Goal: Browse casually: Explore the website without a specific task or goal

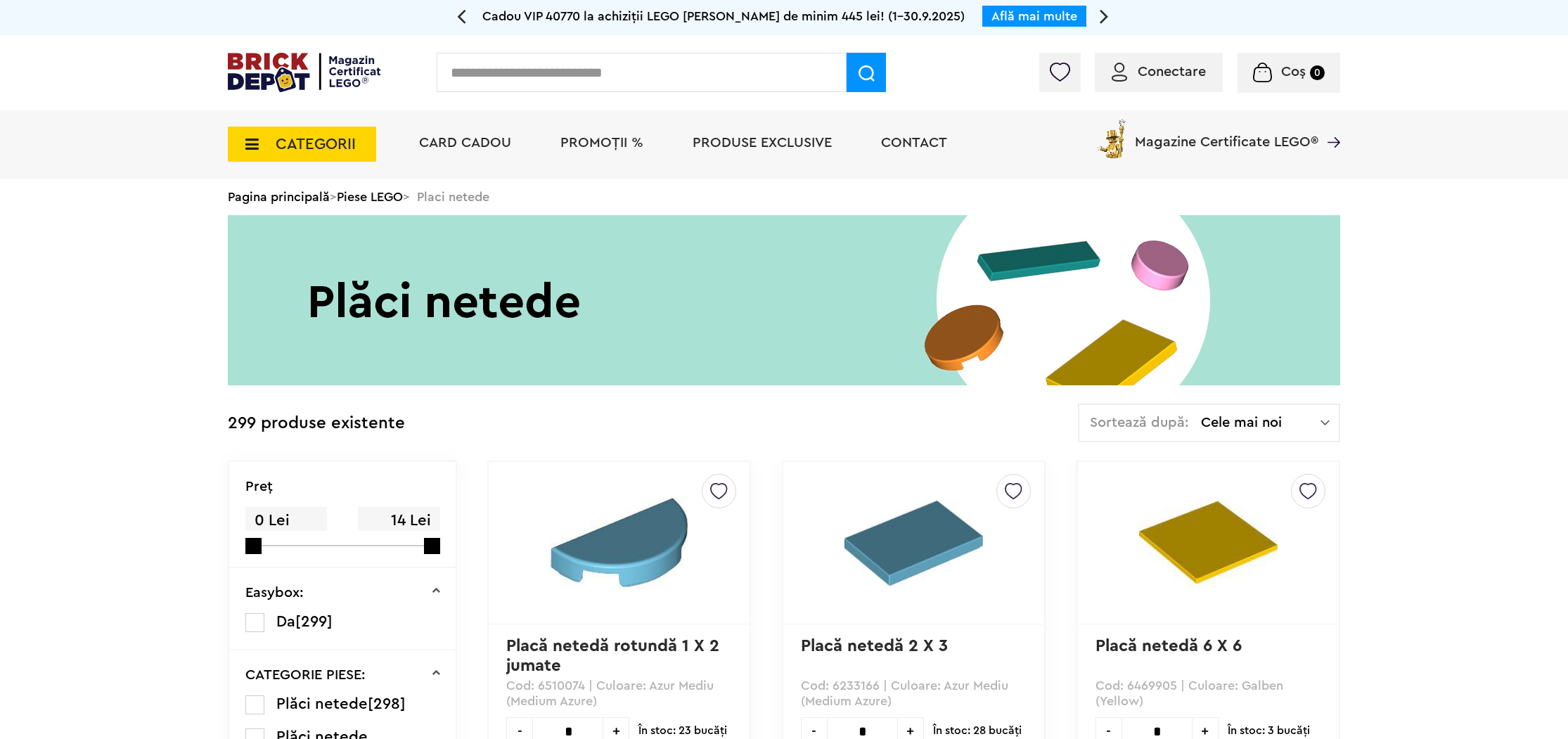
click at [245, 136] on icon at bounding box center [247, 144] width 22 height 16
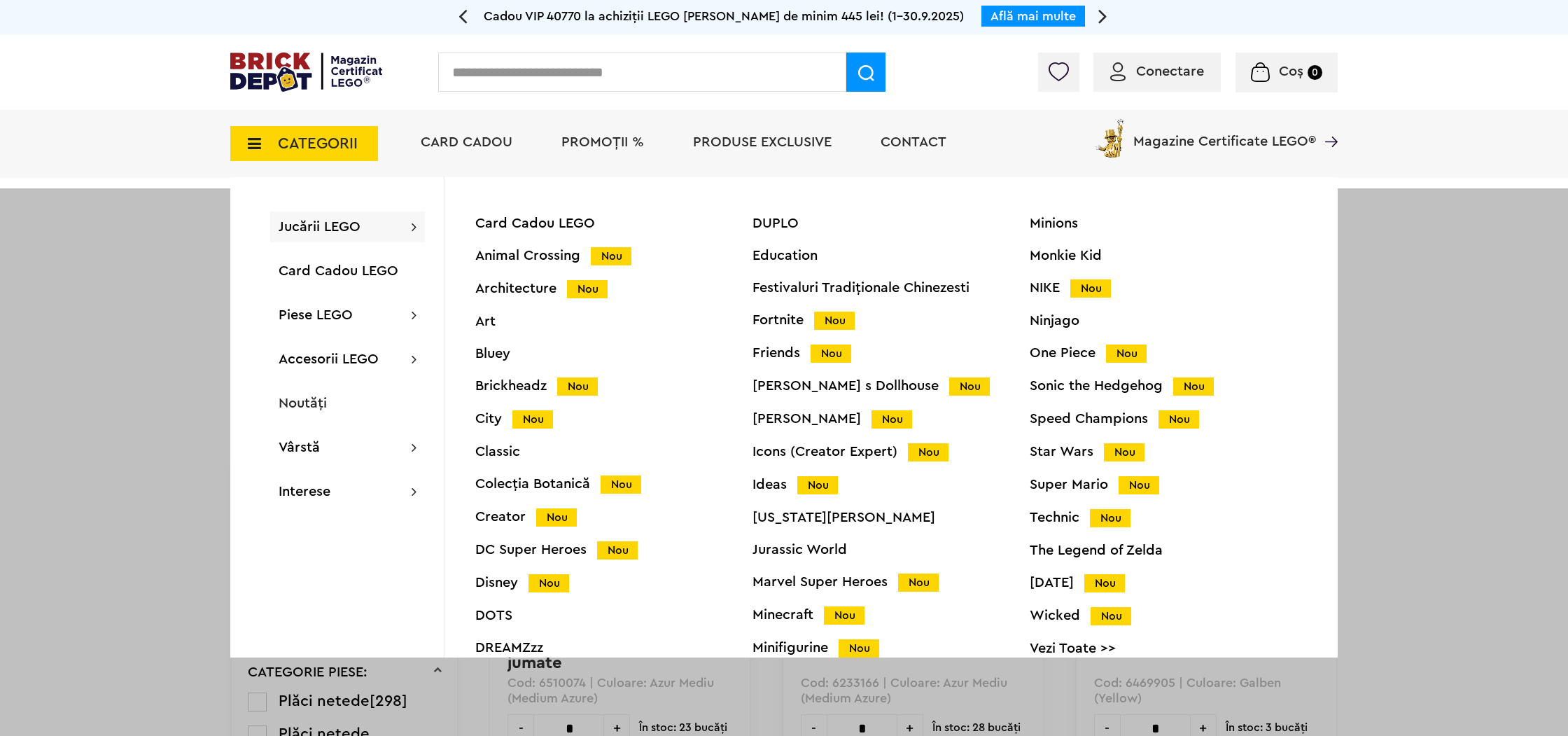
click at [1058, 325] on div "Ninjago" at bounding box center [1168, 321] width 277 height 14
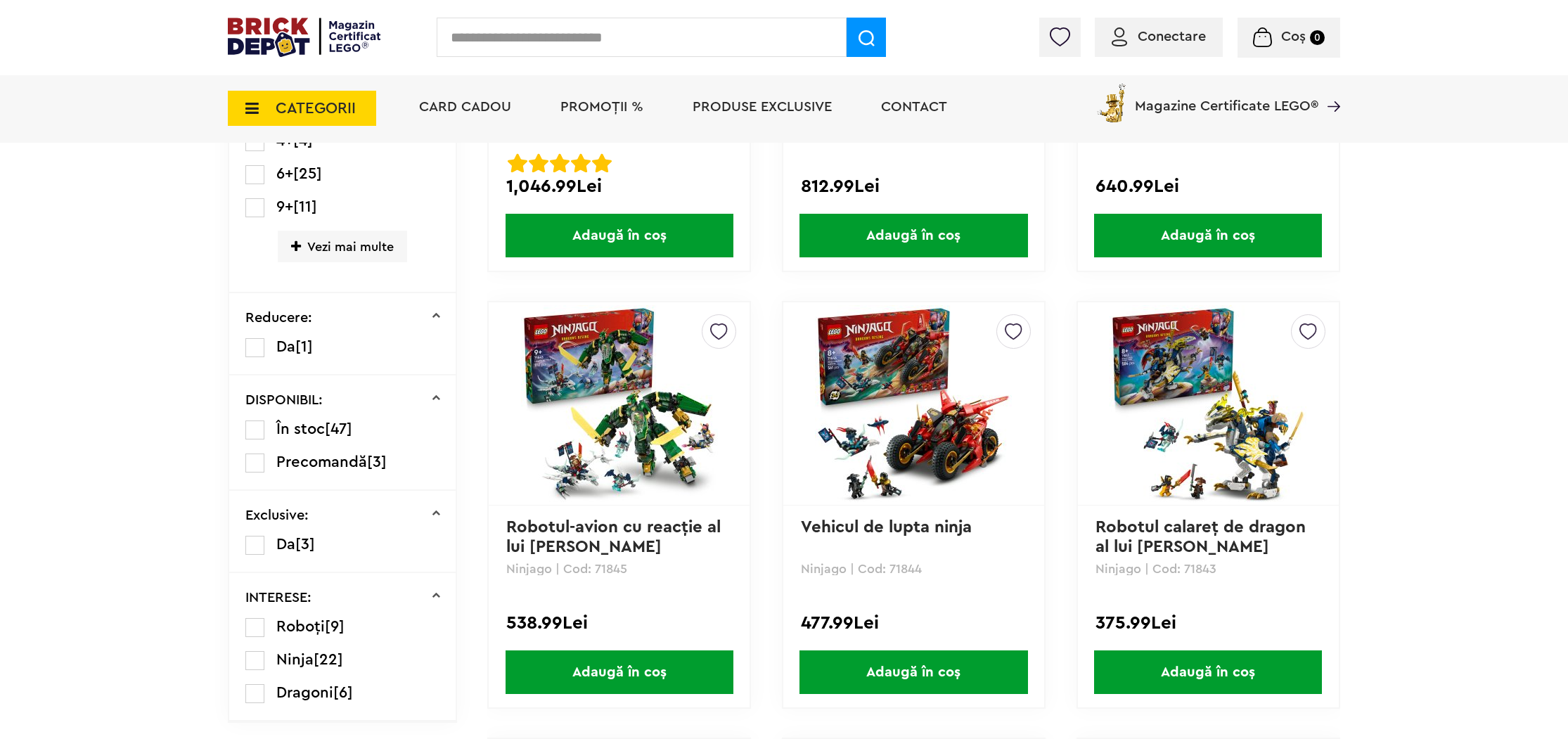
scroll to position [992, 0]
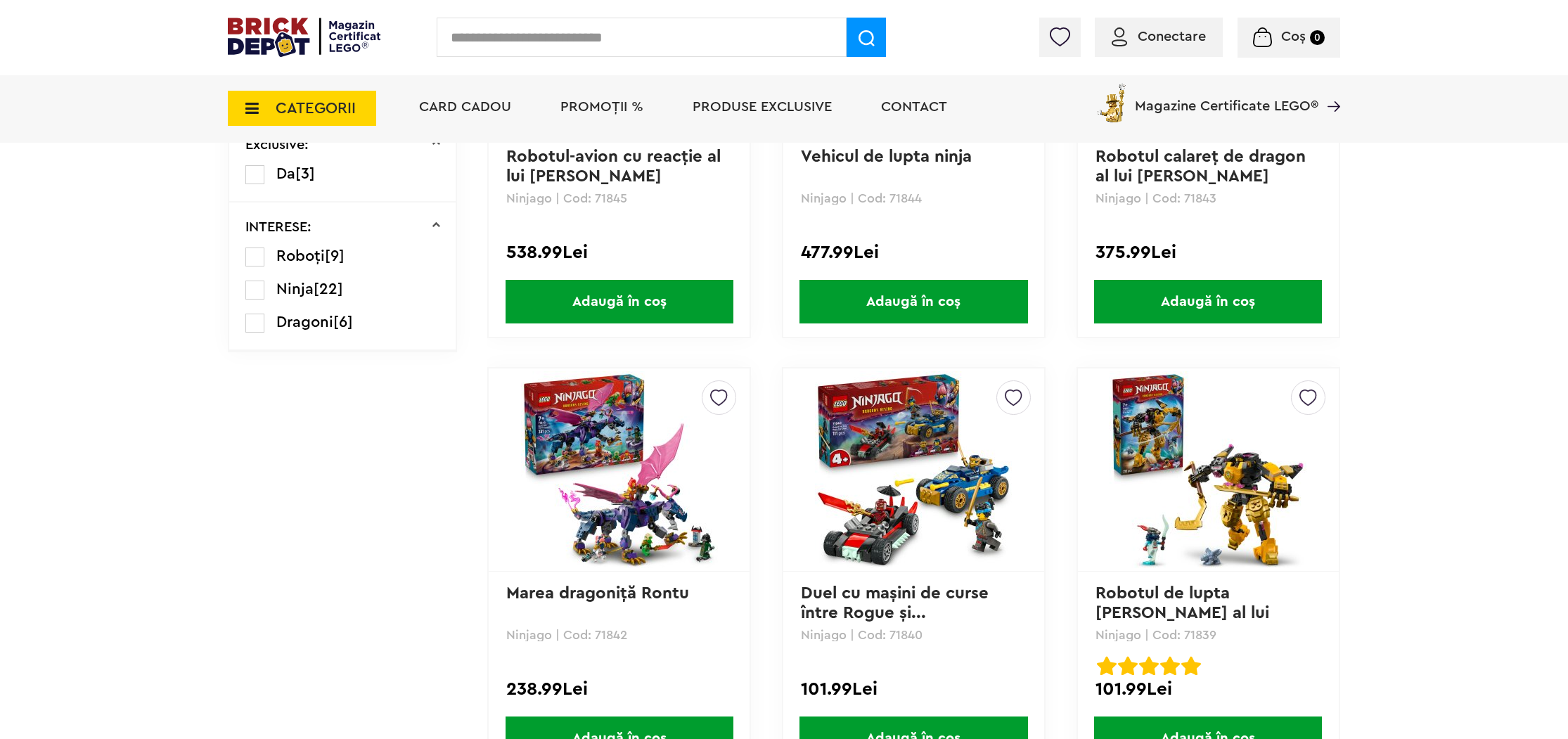
click at [654, 456] on img at bounding box center [618, 469] width 197 height 197
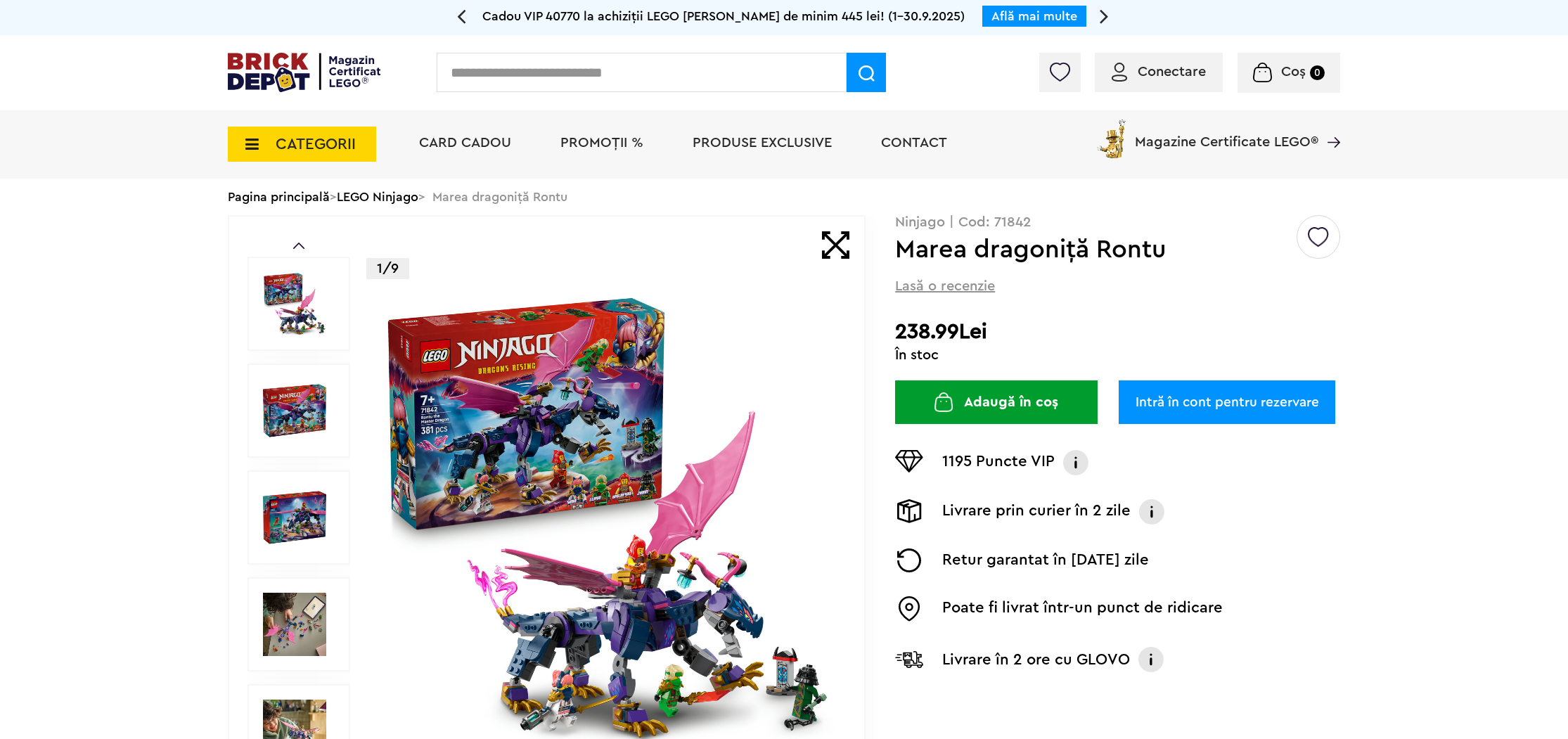
click at [584, 466] on img at bounding box center [607, 517] width 452 height 452
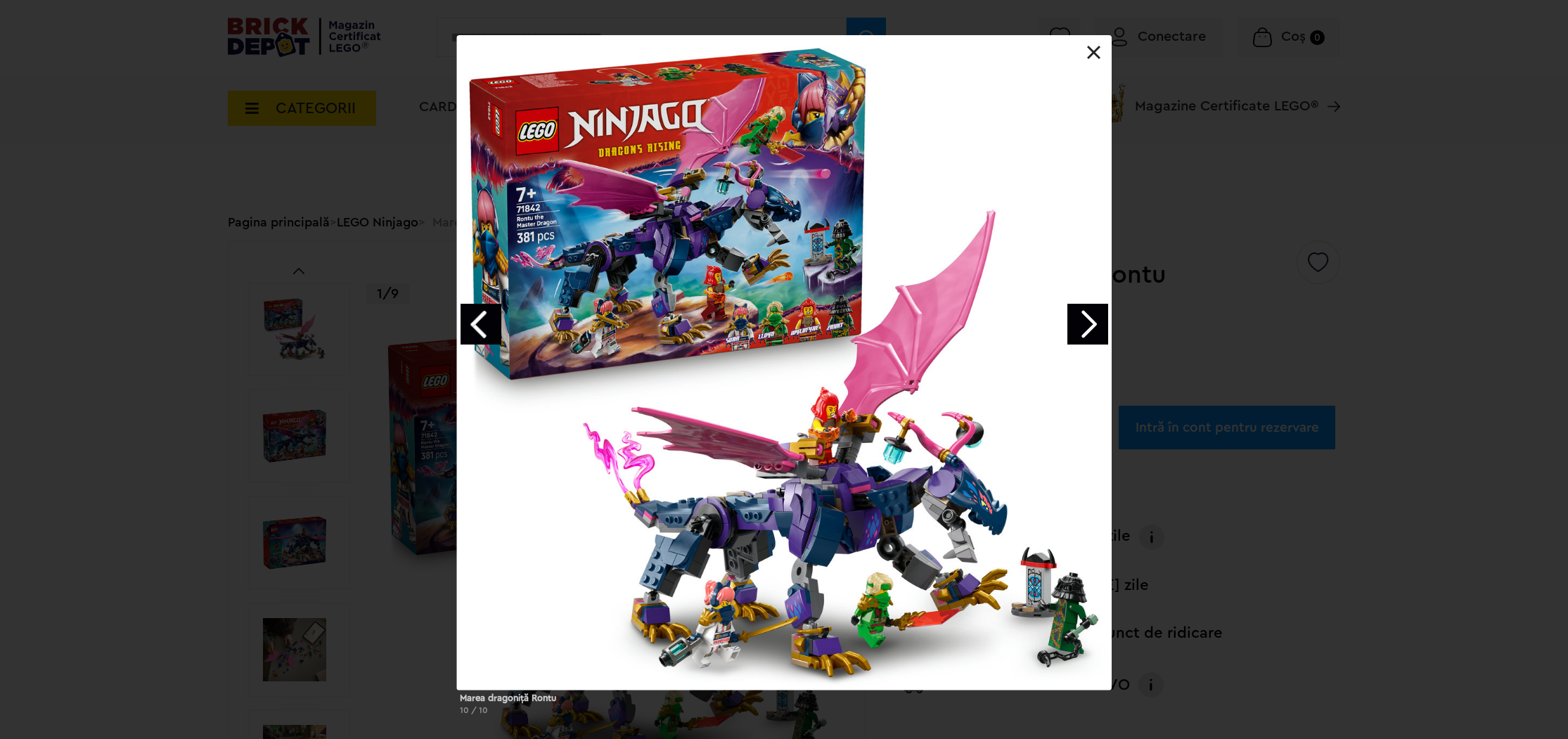
scroll to position [88, 0]
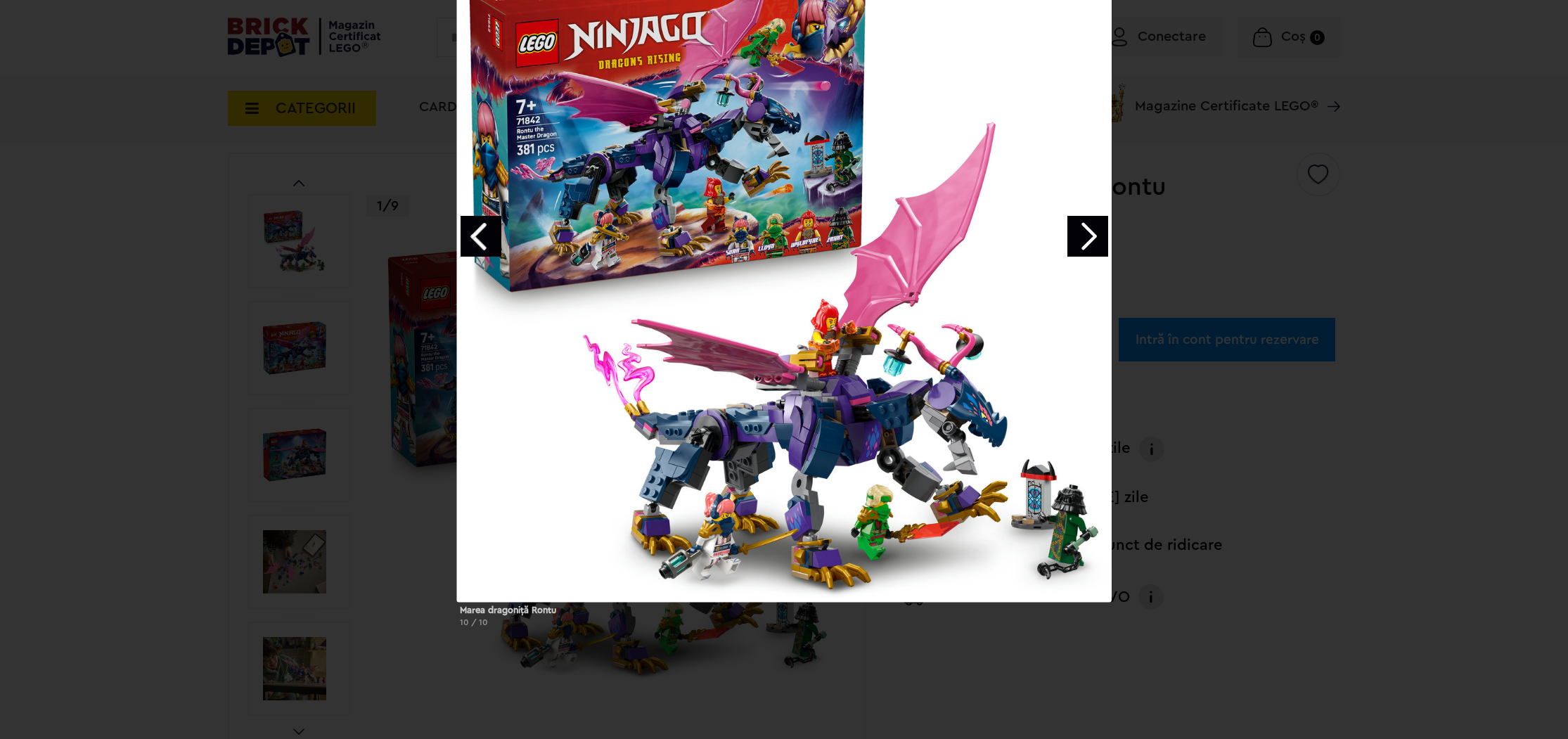
click at [1241, 275] on div "Marea dragoniţă Rontu 10 / 10" at bounding box center [784, 293] width 1568 height 691
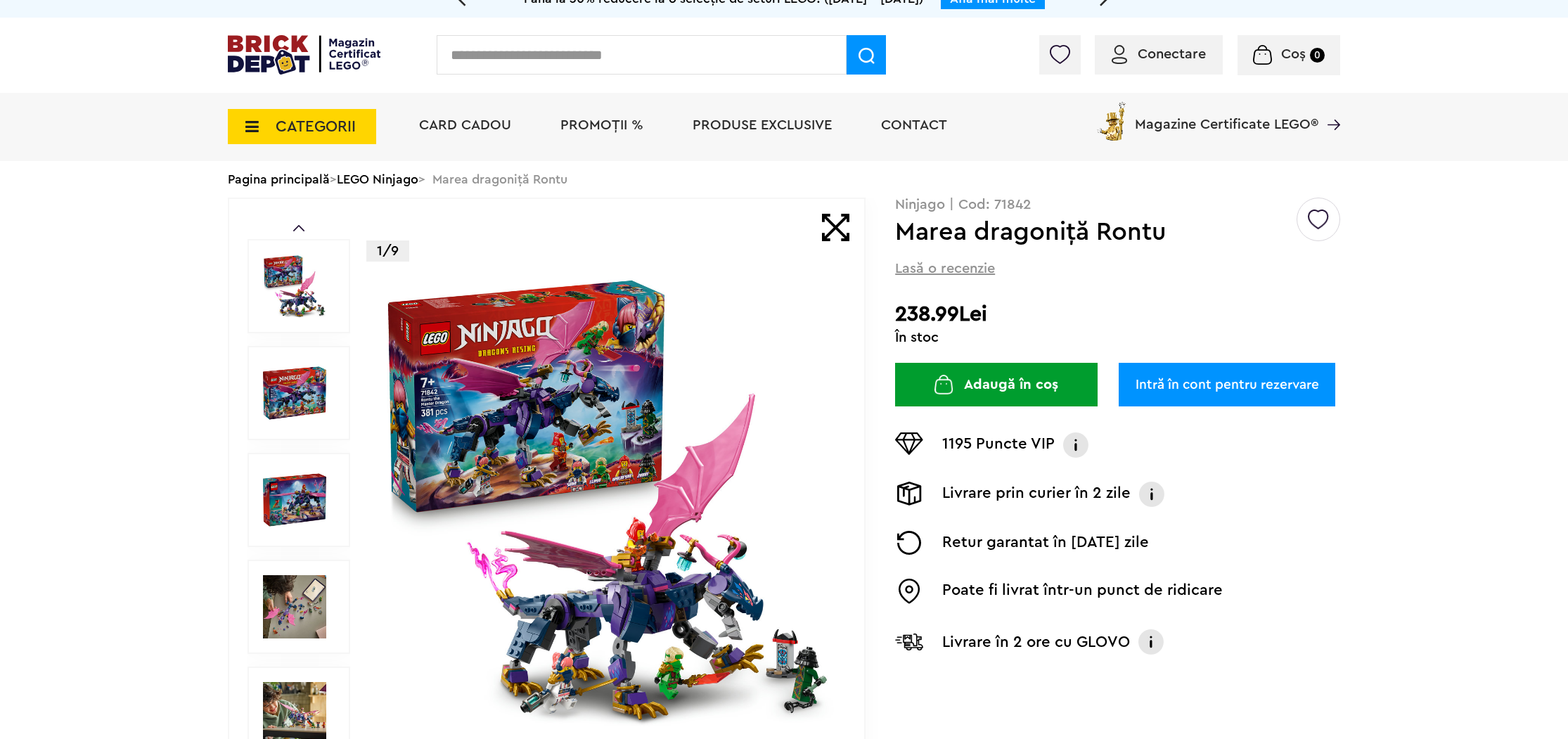
scroll to position [0, 0]
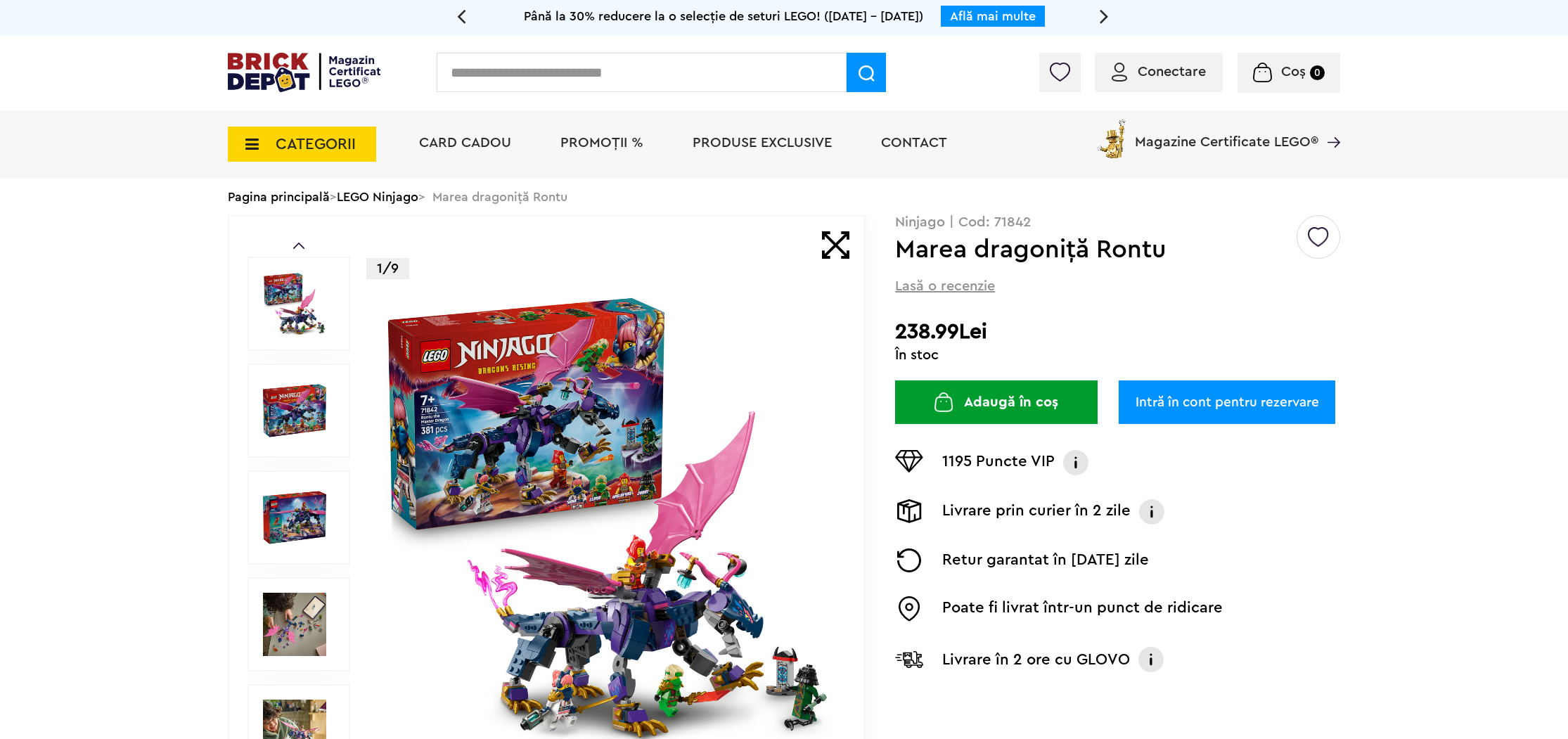
click at [269, 138] on span "CATEGORII" at bounding box center [302, 144] width 149 height 35
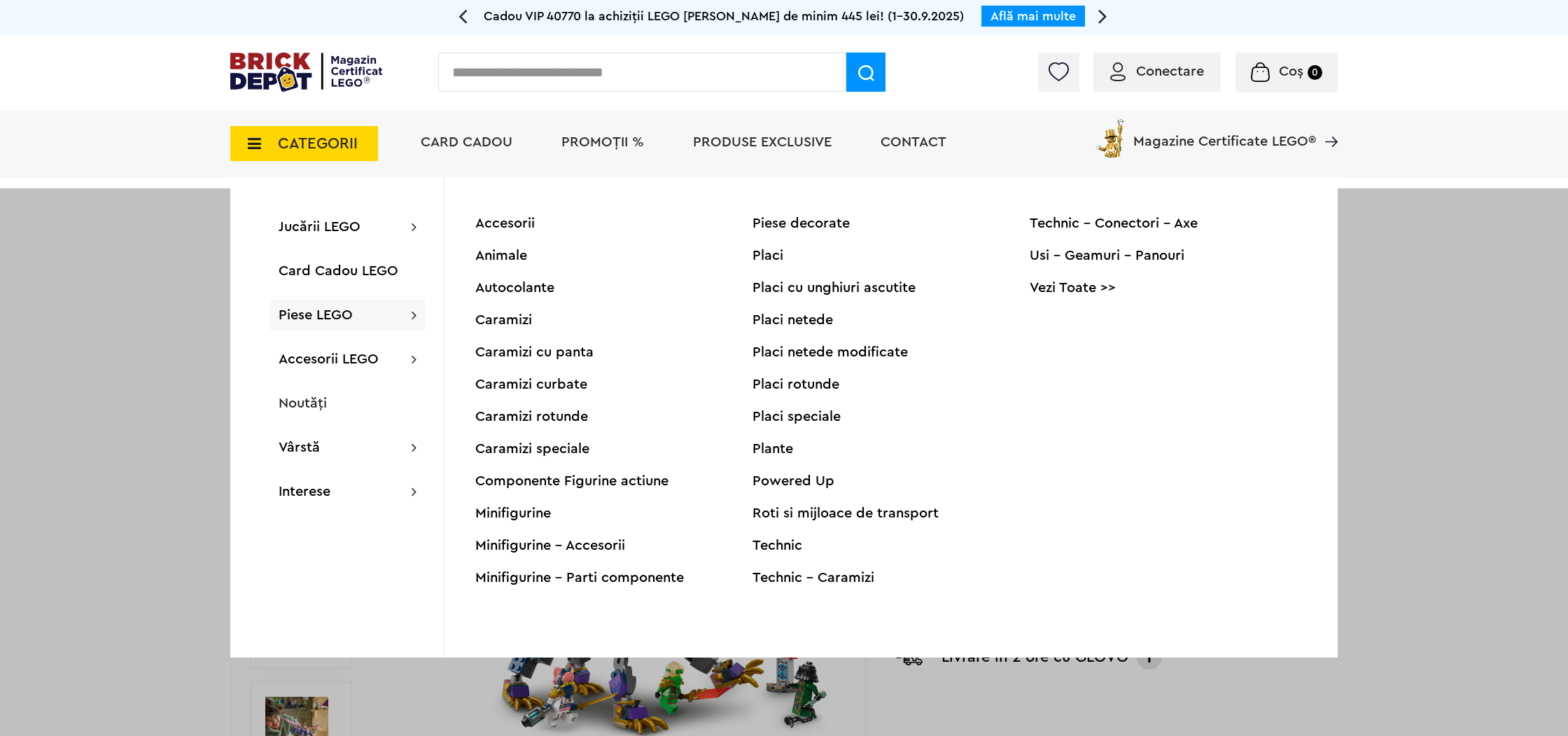
click at [527, 514] on div "Minifigurine" at bounding box center [613, 513] width 277 height 14
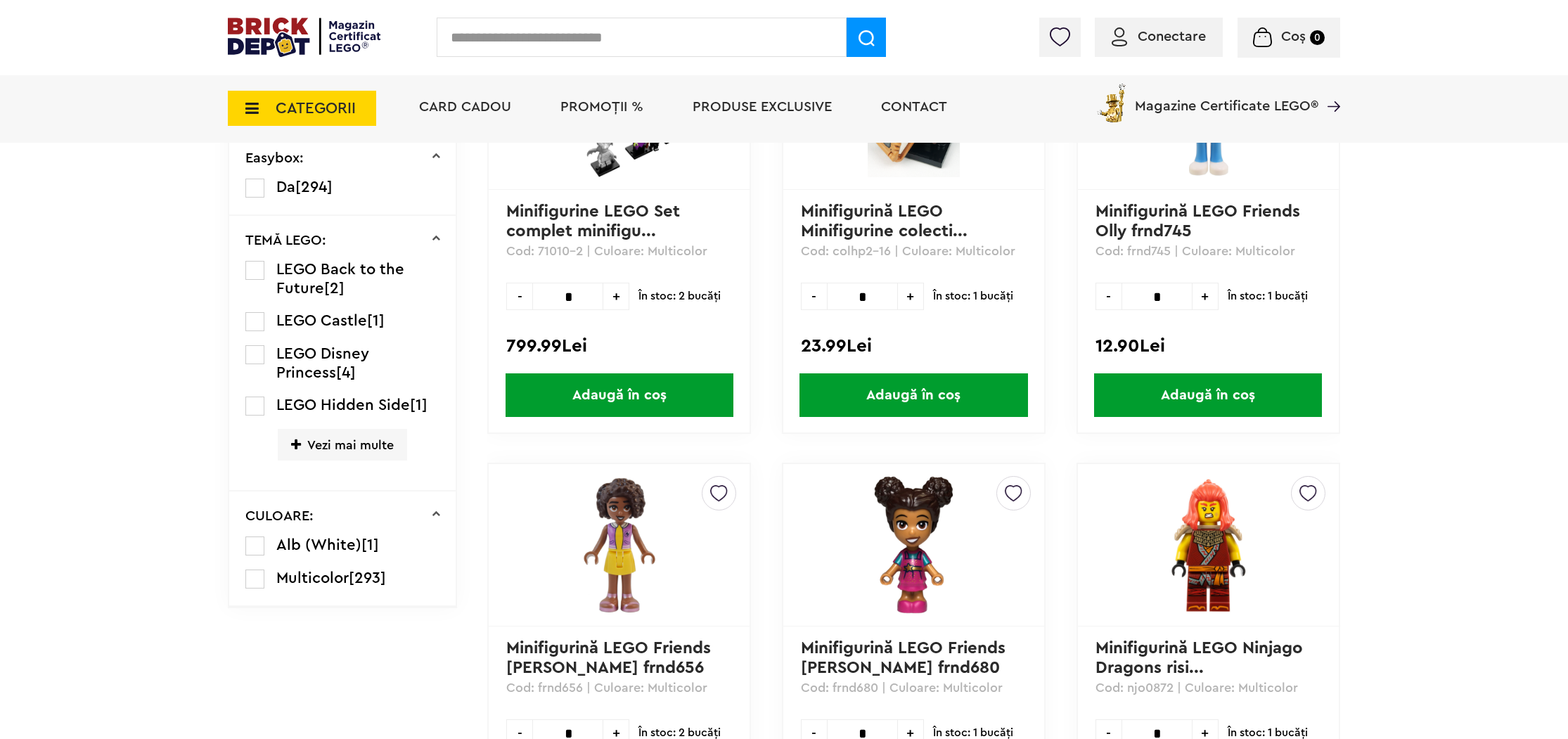
scroll to position [90, 0]
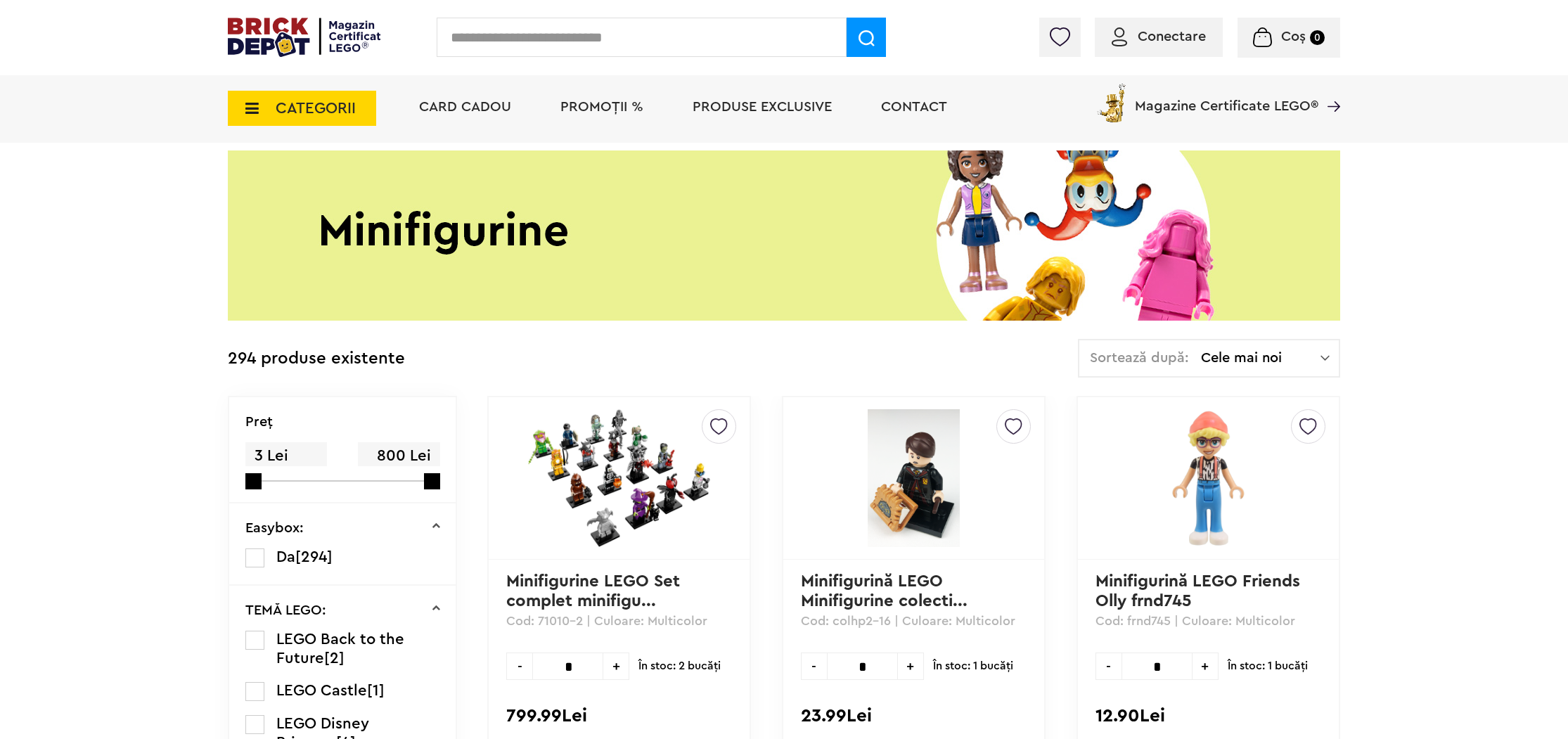
click at [578, 492] on img at bounding box center [618, 478] width 197 height 138
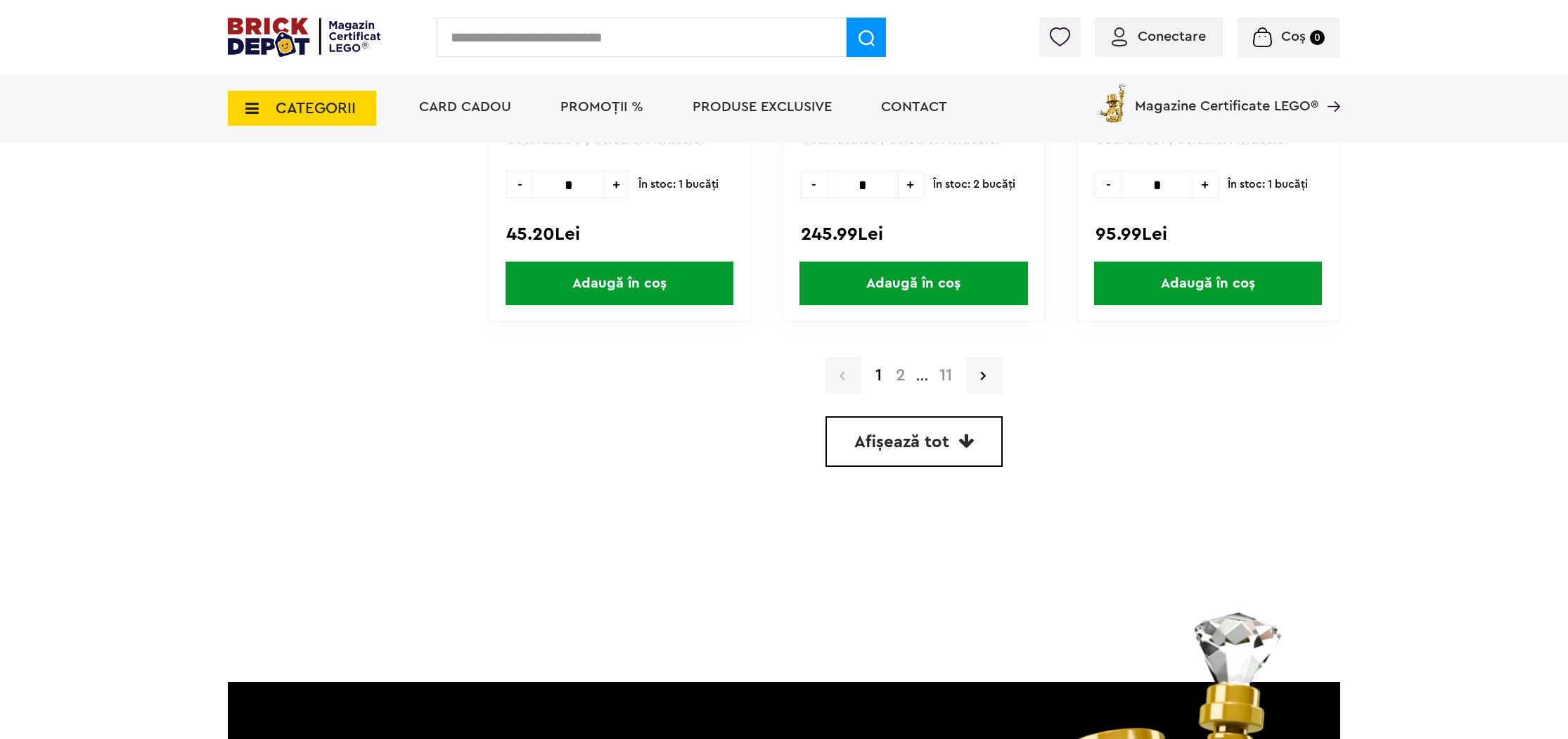
scroll to position [4136, 0]
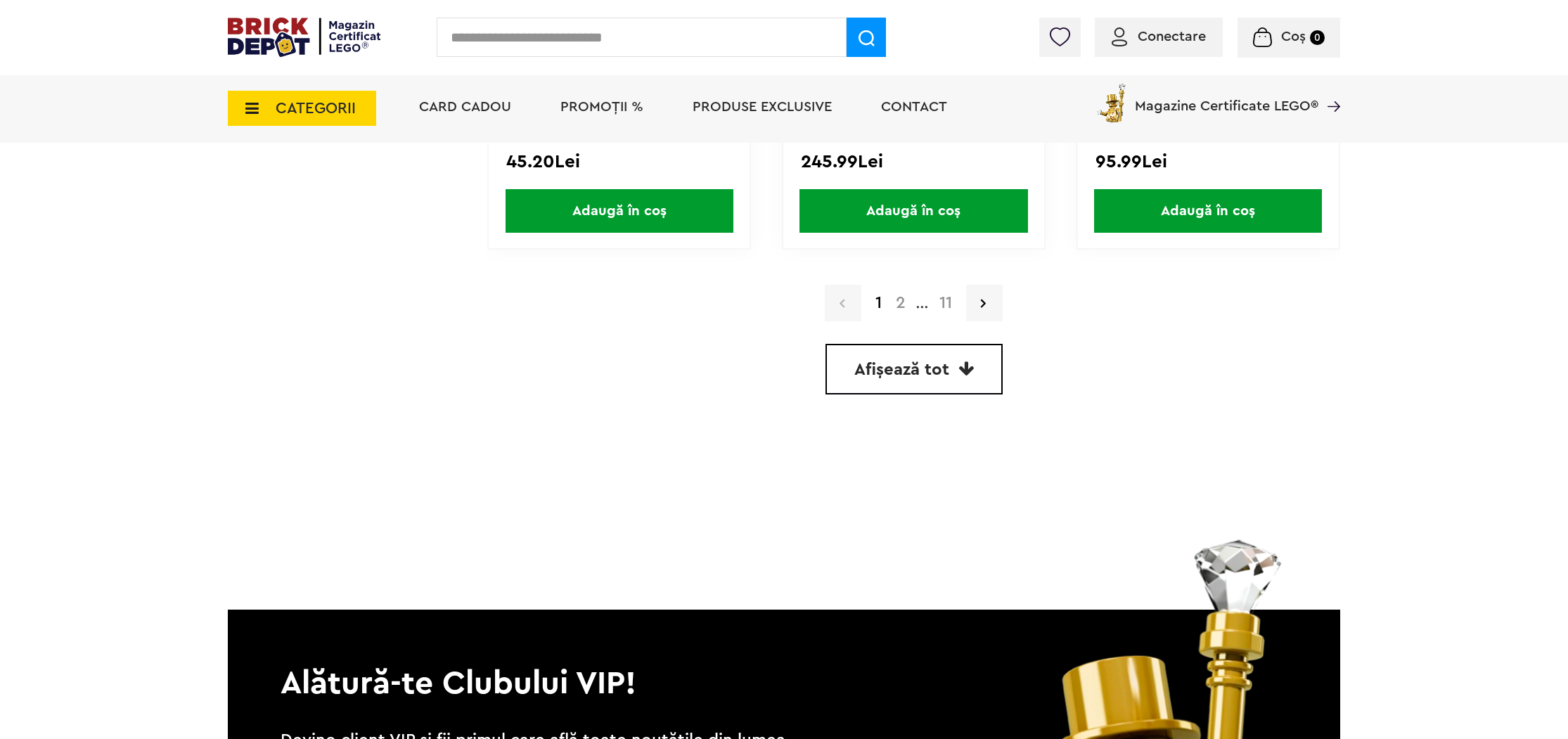
click at [1006, 301] on div "1 2 ... 11" at bounding box center [914, 303] width 853 height 37
click at [998, 304] on link at bounding box center [984, 303] width 37 height 37
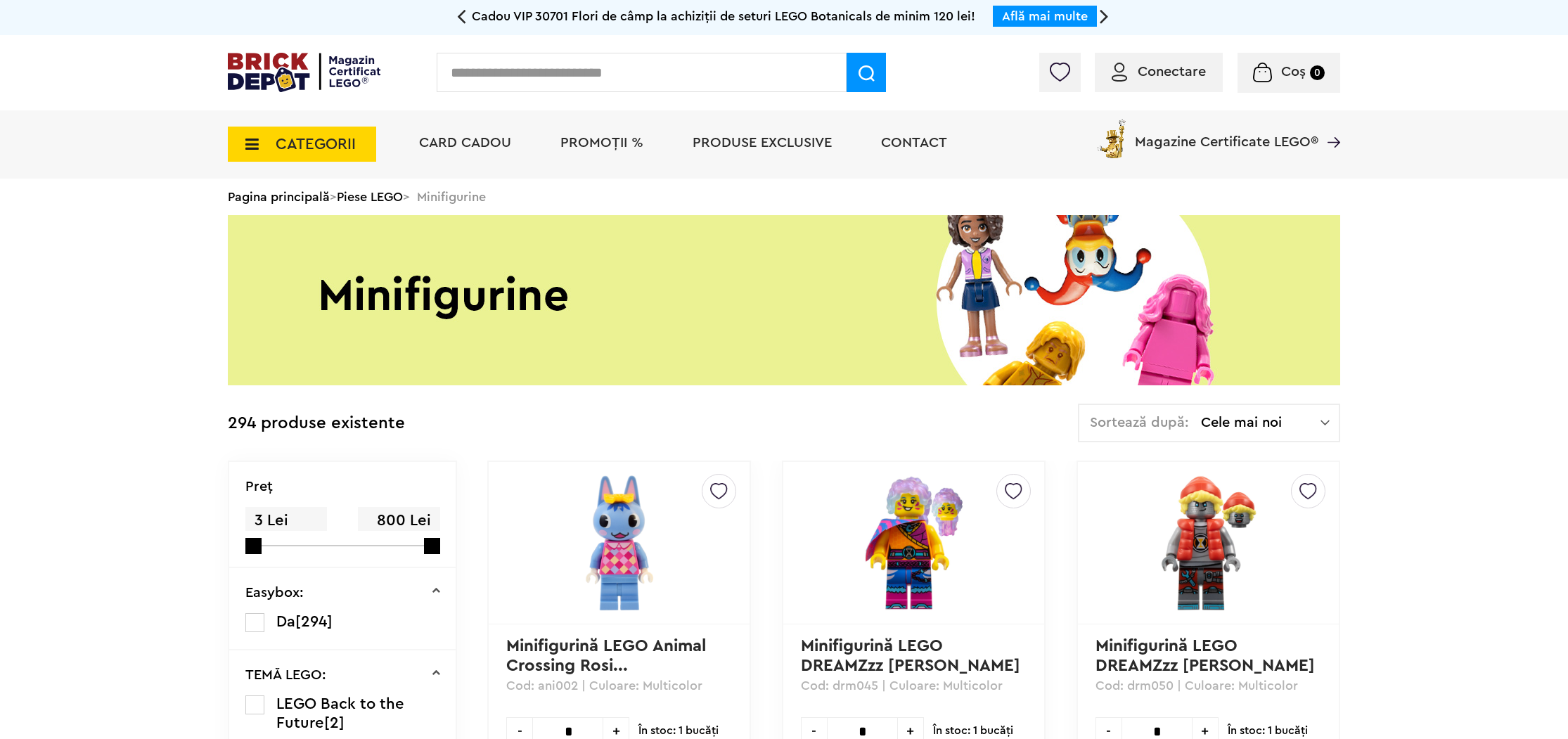
click at [231, 154] on span "CATEGORII" at bounding box center [302, 144] width 149 height 35
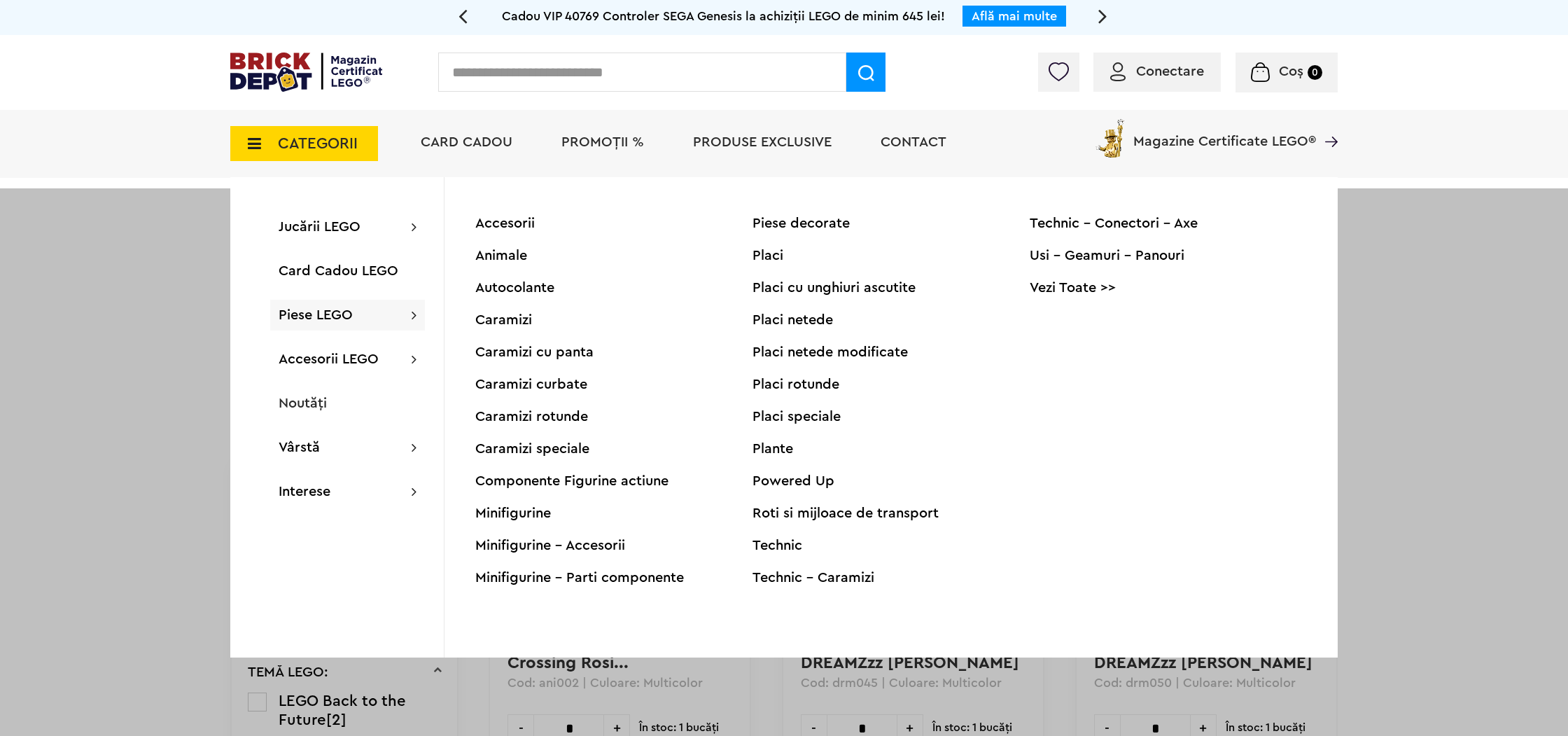
click at [517, 540] on div "Minifigurine - Accesorii" at bounding box center [613, 545] width 277 height 14
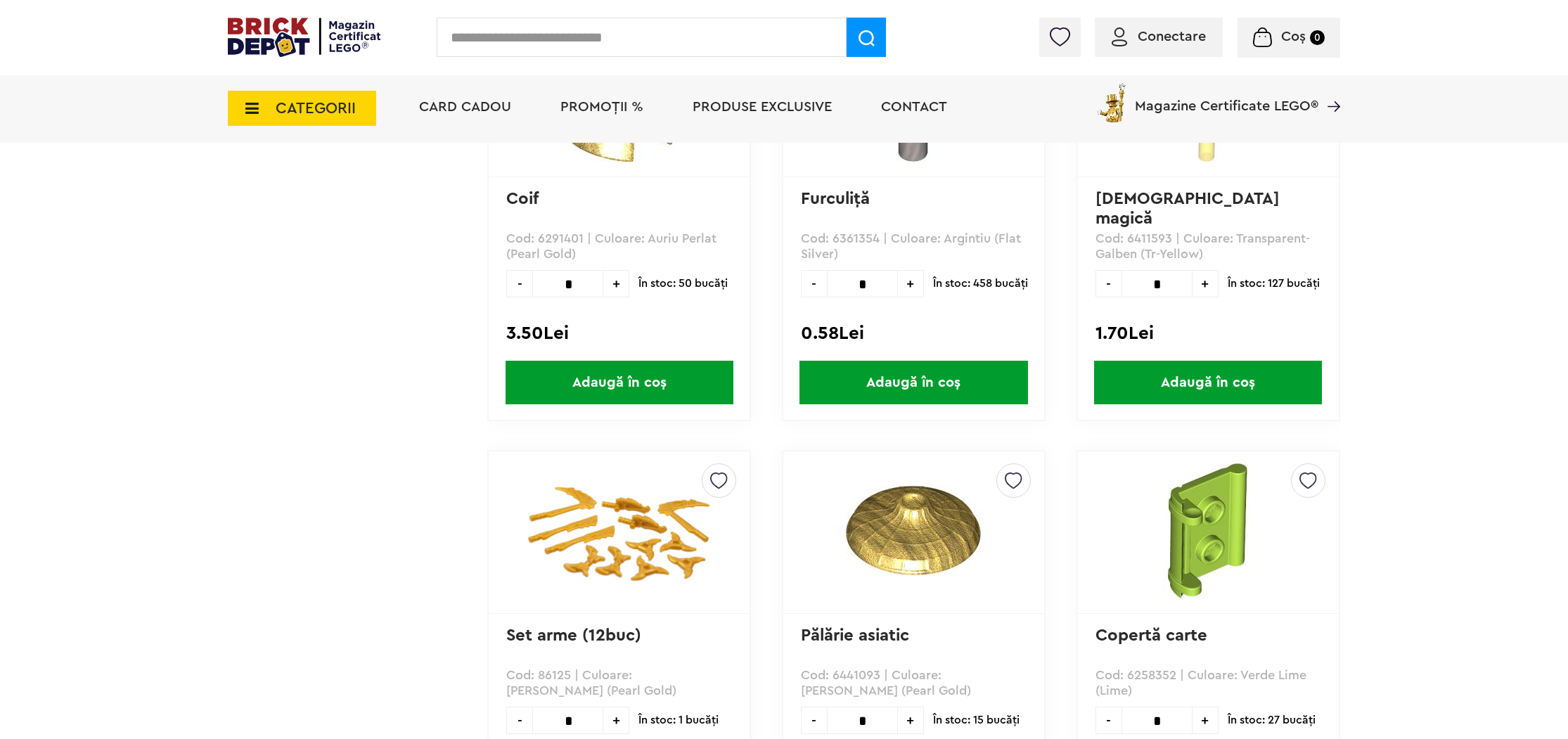
scroll to position [2444, 0]
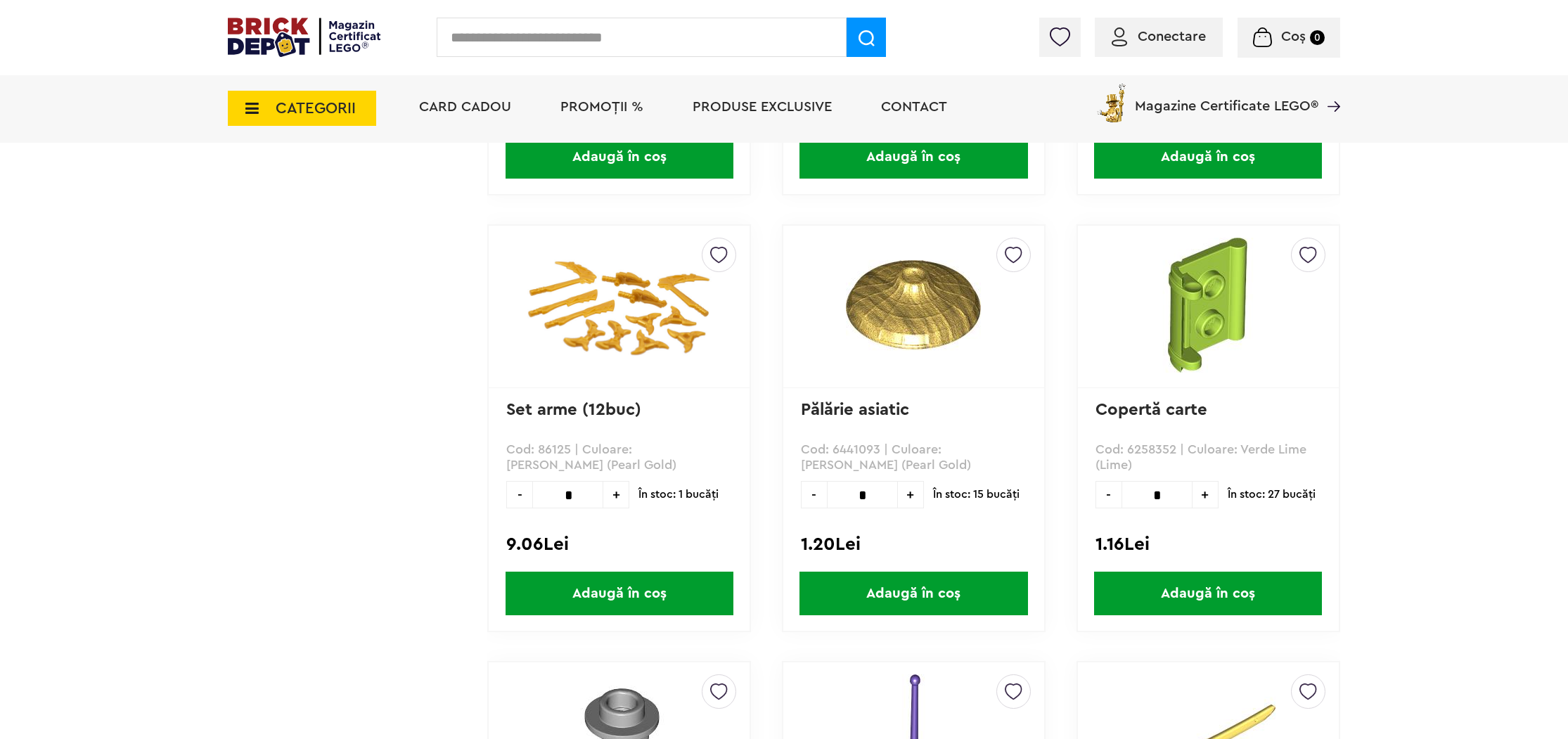
click at [624, 318] on img at bounding box center [618, 307] width 197 height 138
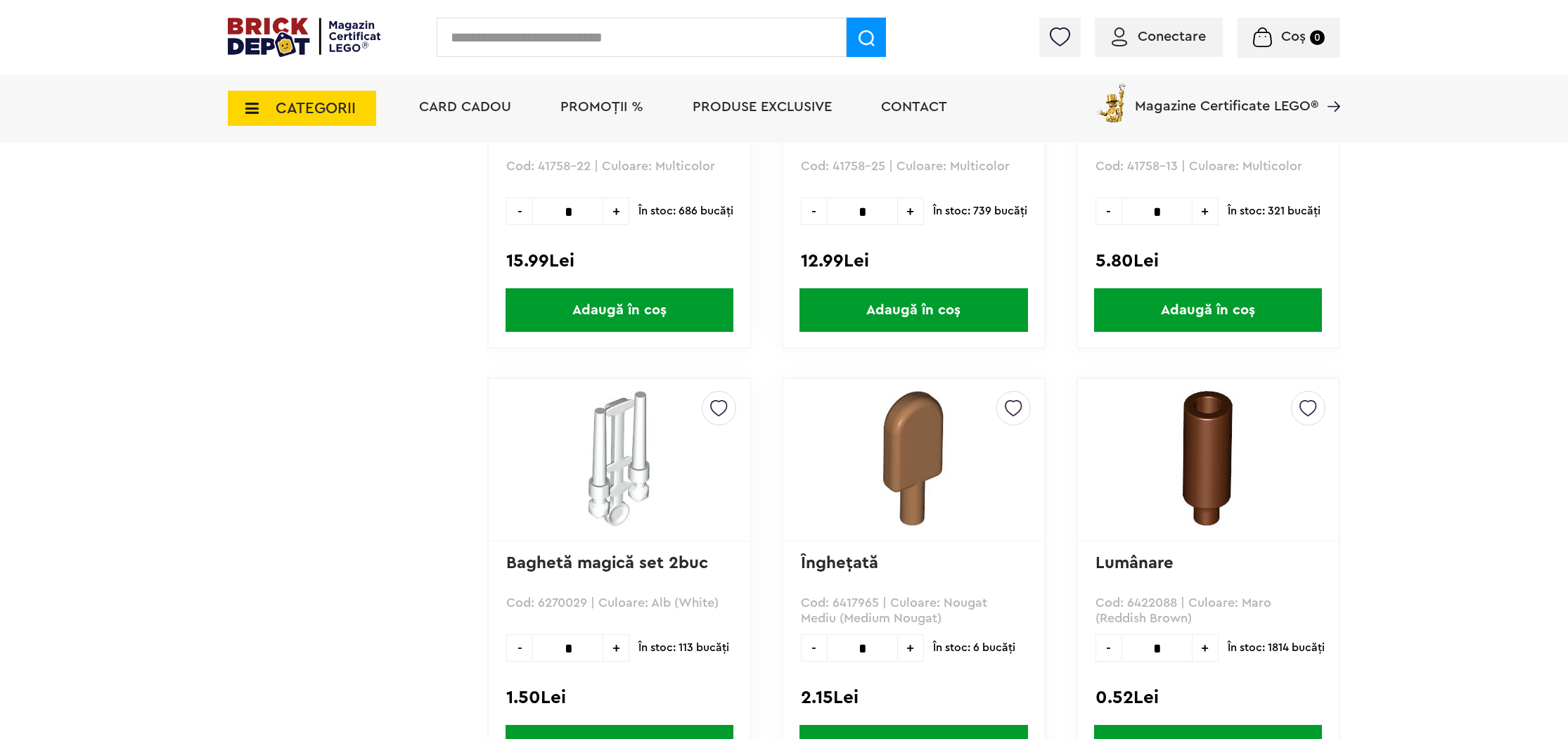
scroll to position [3969, 0]
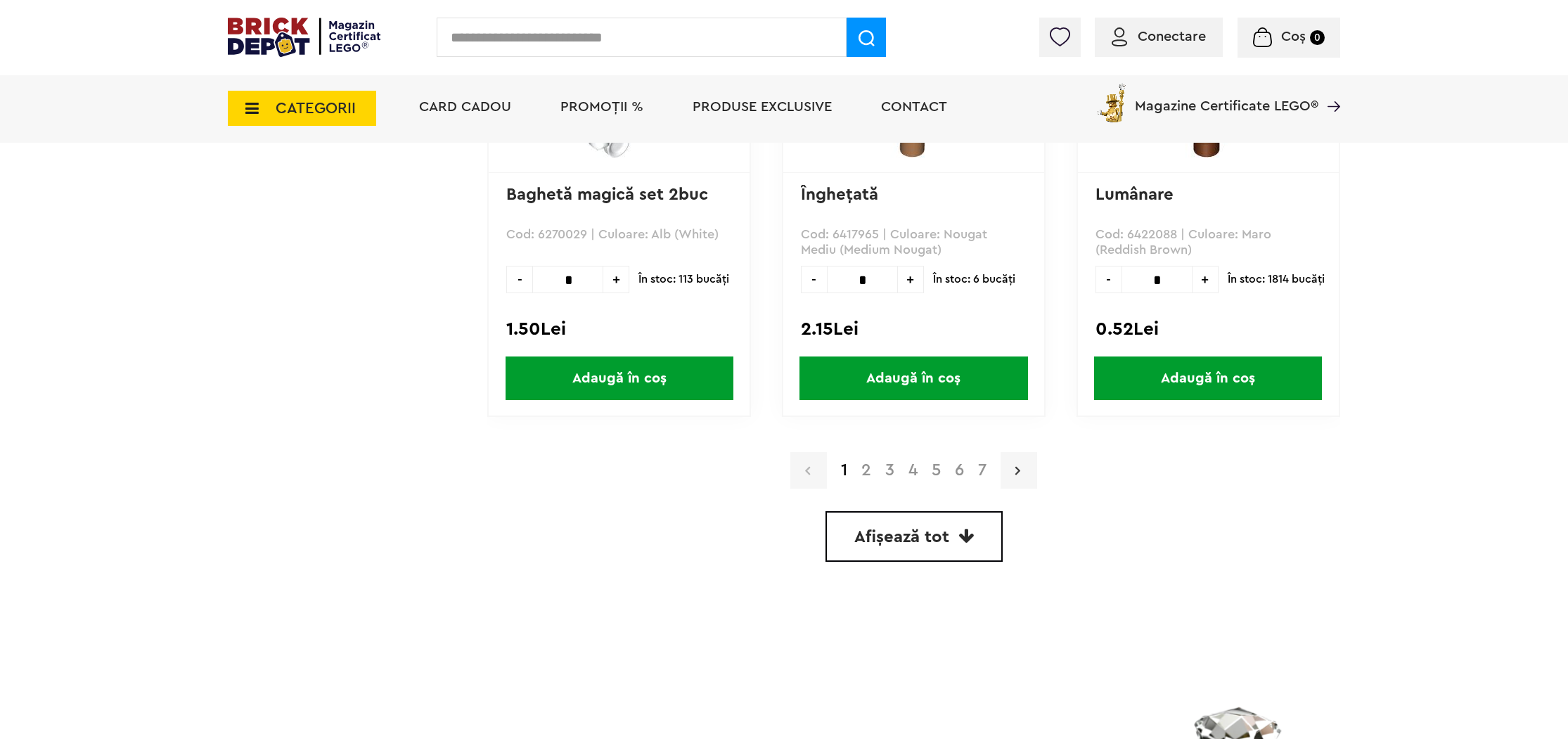
click at [1011, 461] on link at bounding box center [1019, 470] width 37 height 37
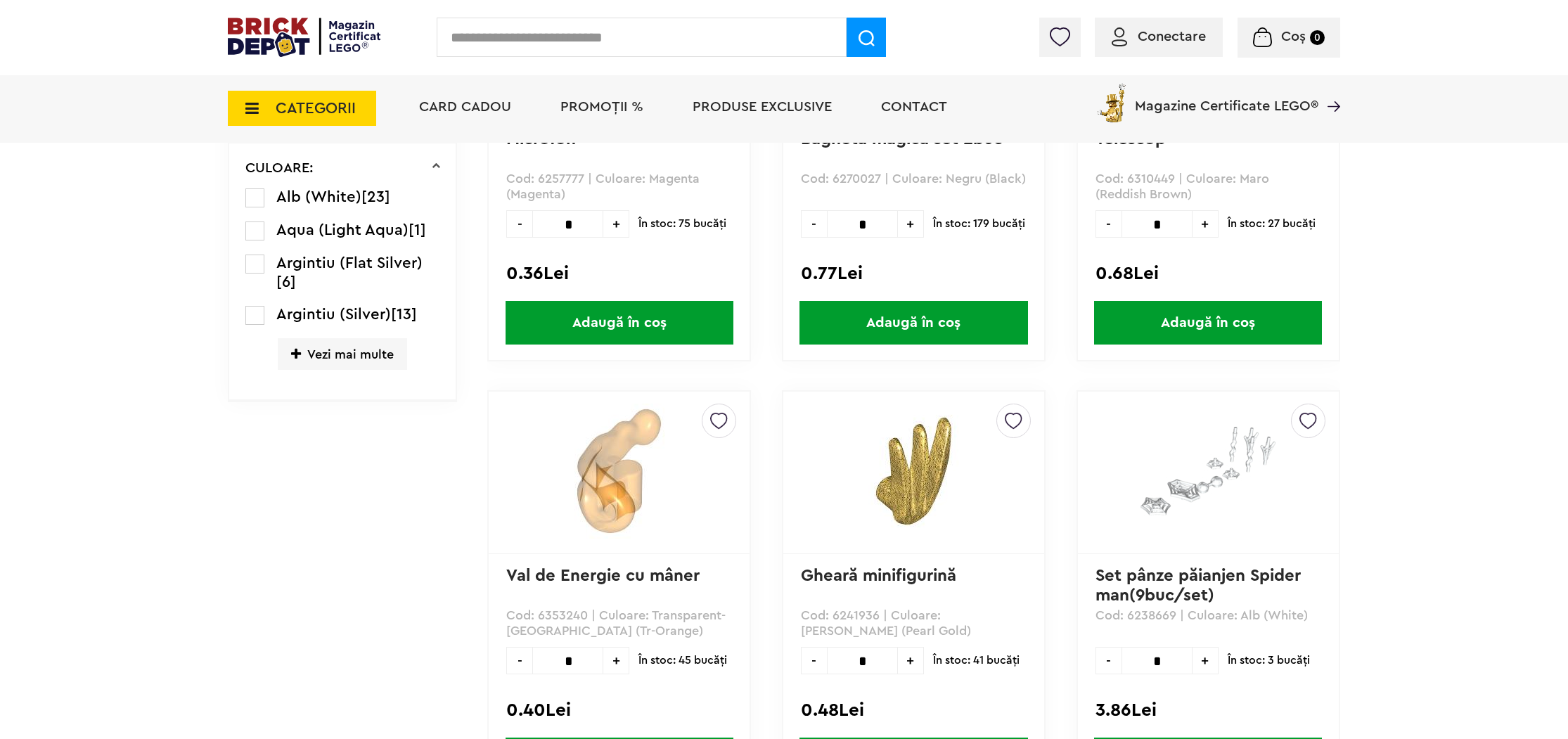
scroll to position [589, 0]
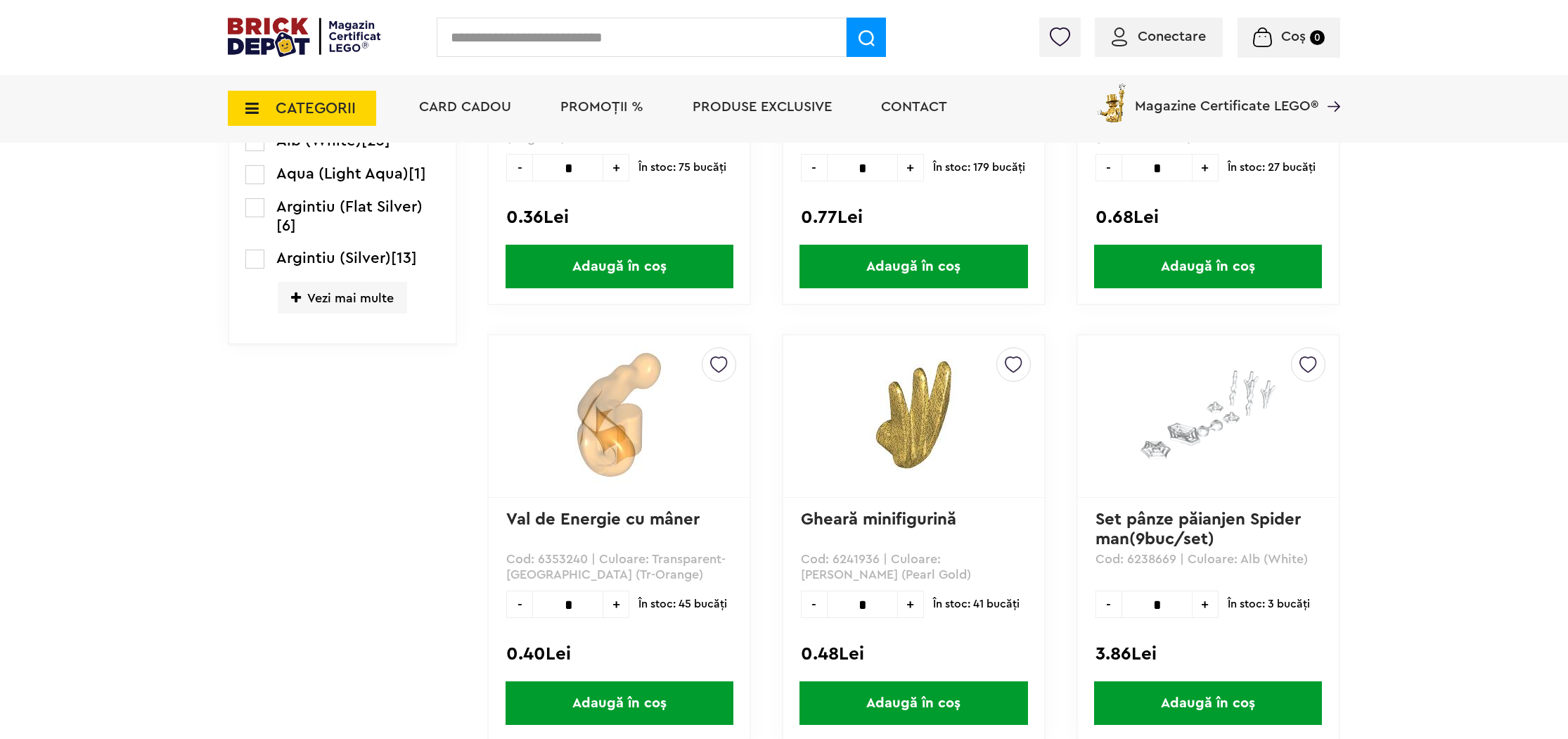
click at [1194, 418] on img at bounding box center [1207, 415] width 135 height 135
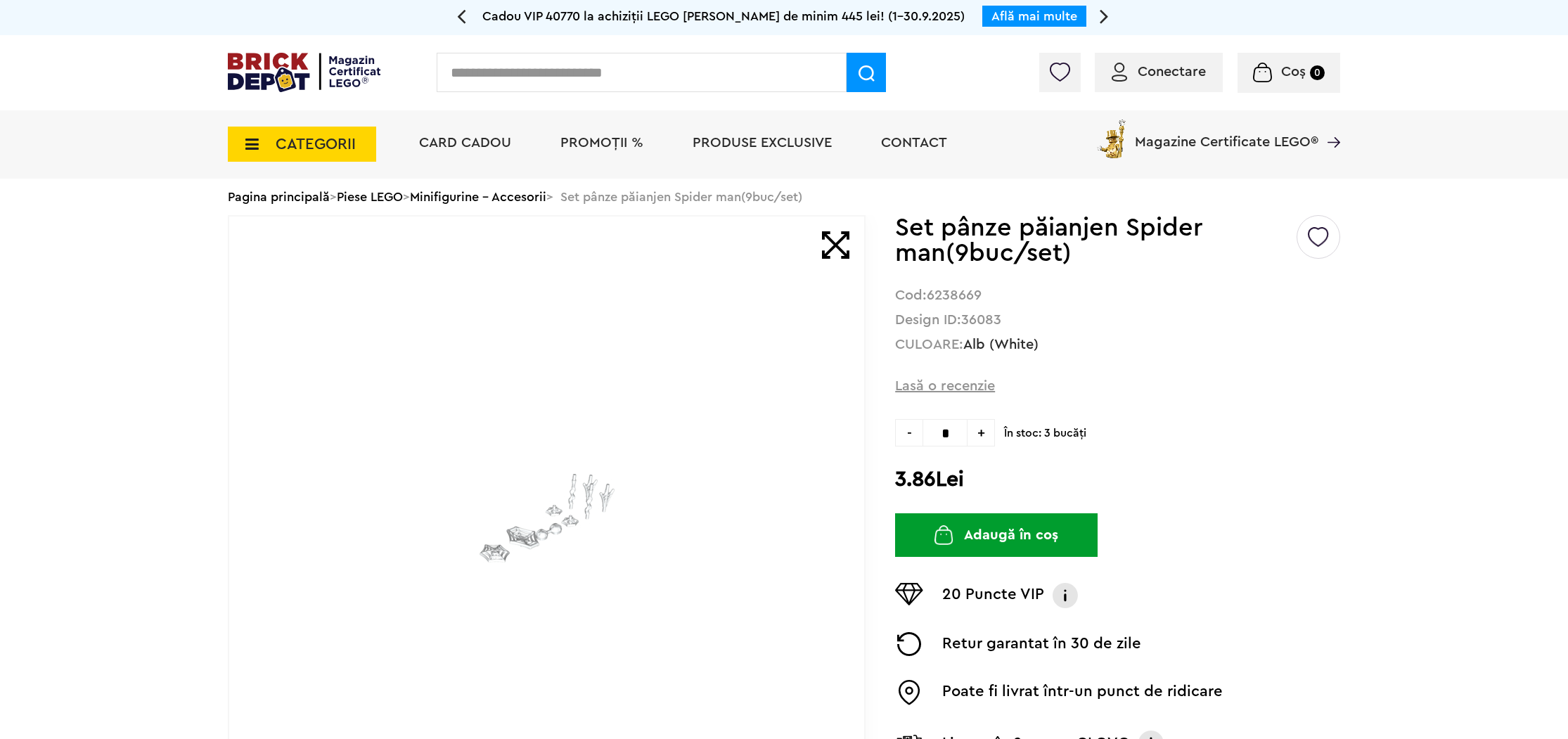
click at [567, 514] on img at bounding box center [547, 518] width 135 height 135
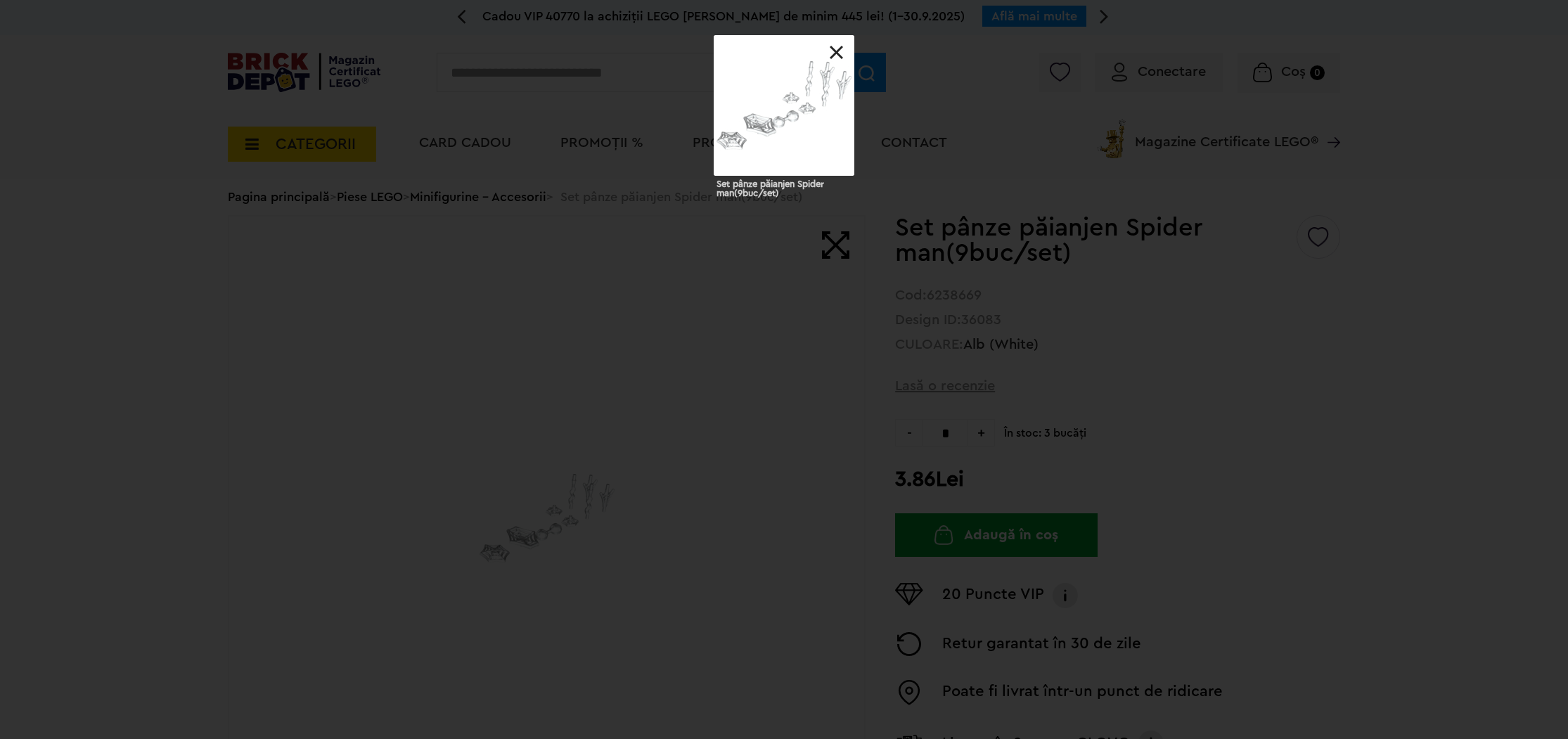
click at [839, 54] on link at bounding box center [837, 52] width 14 height 14
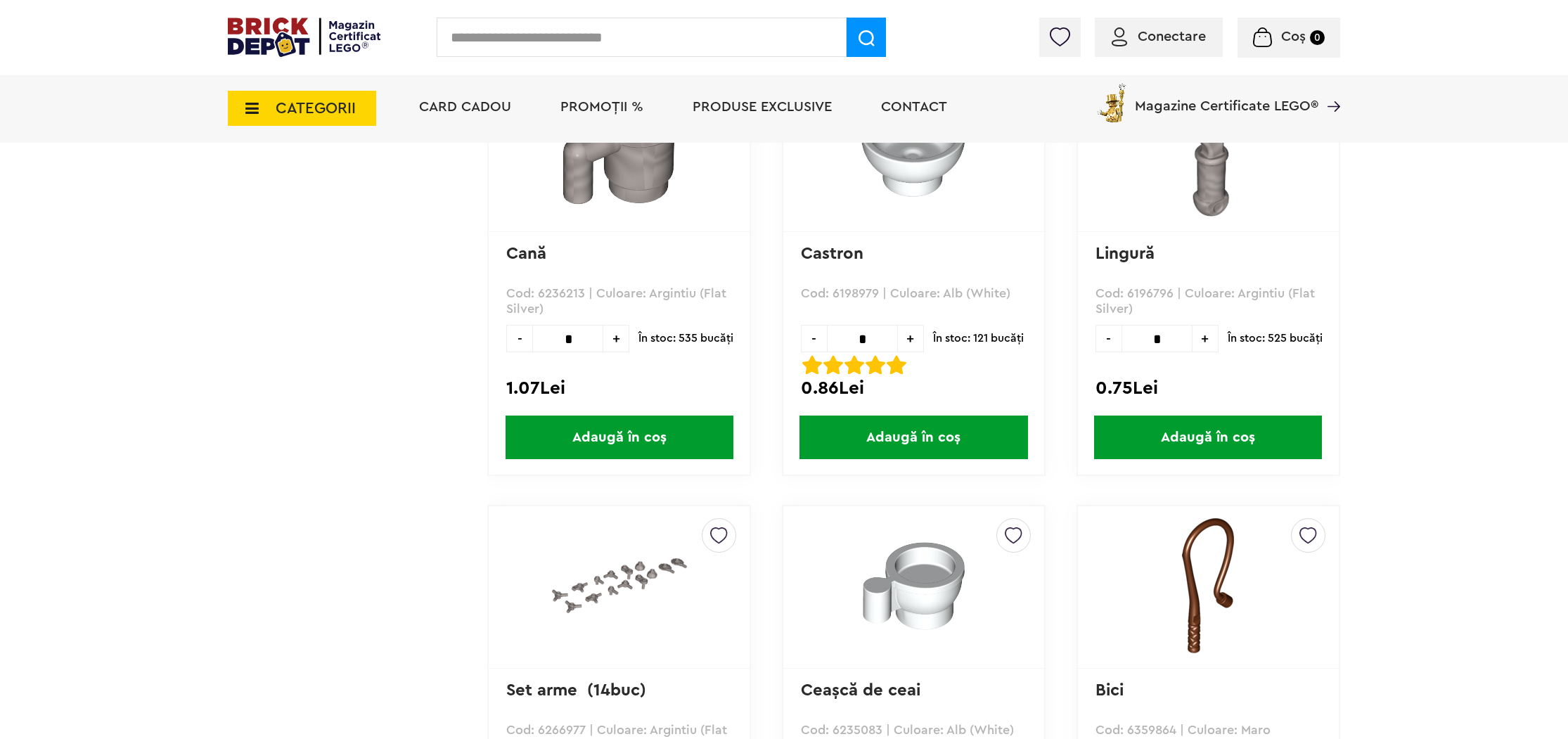
scroll to position [2026, 0]
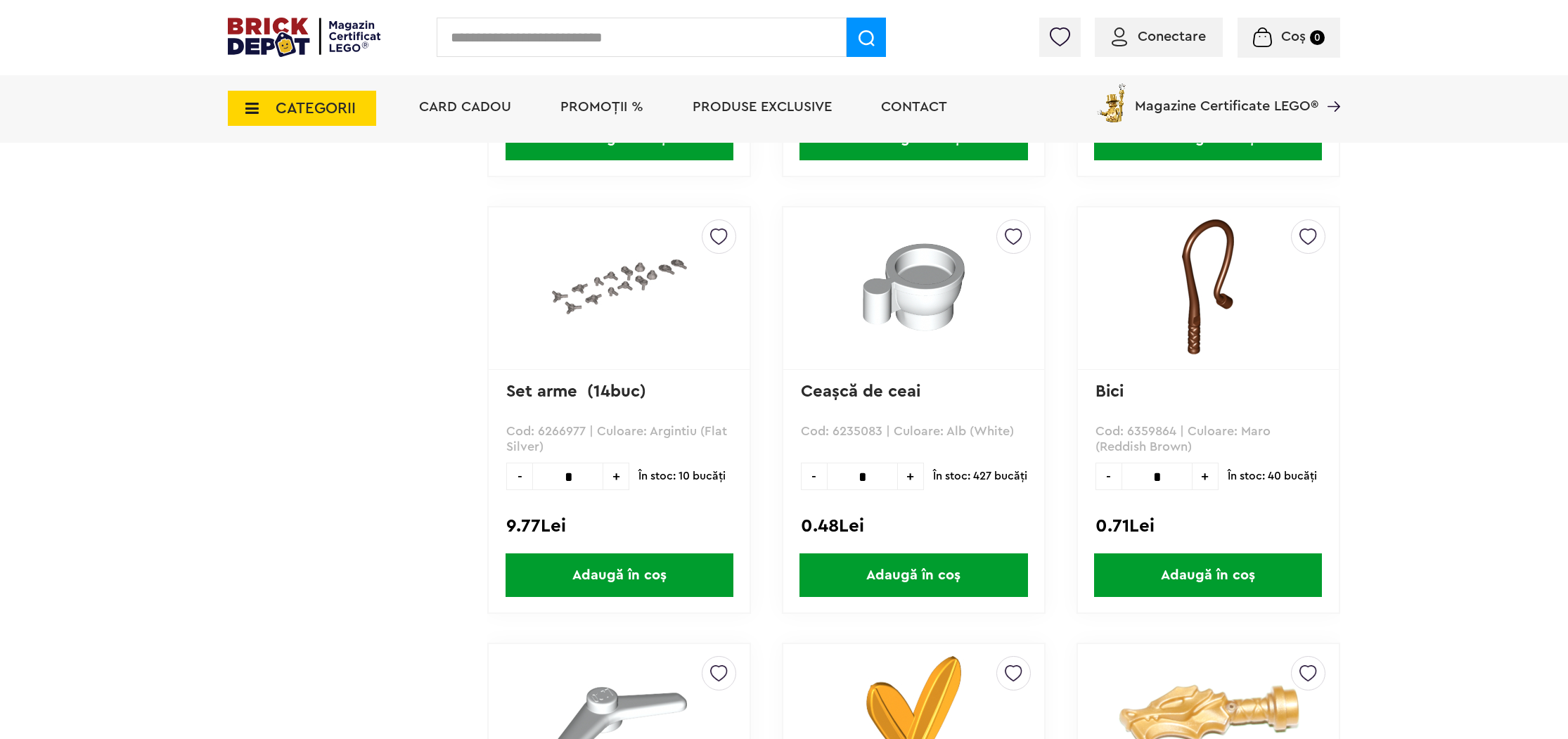
click at [653, 307] on img at bounding box center [619, 287] width 135 height 135
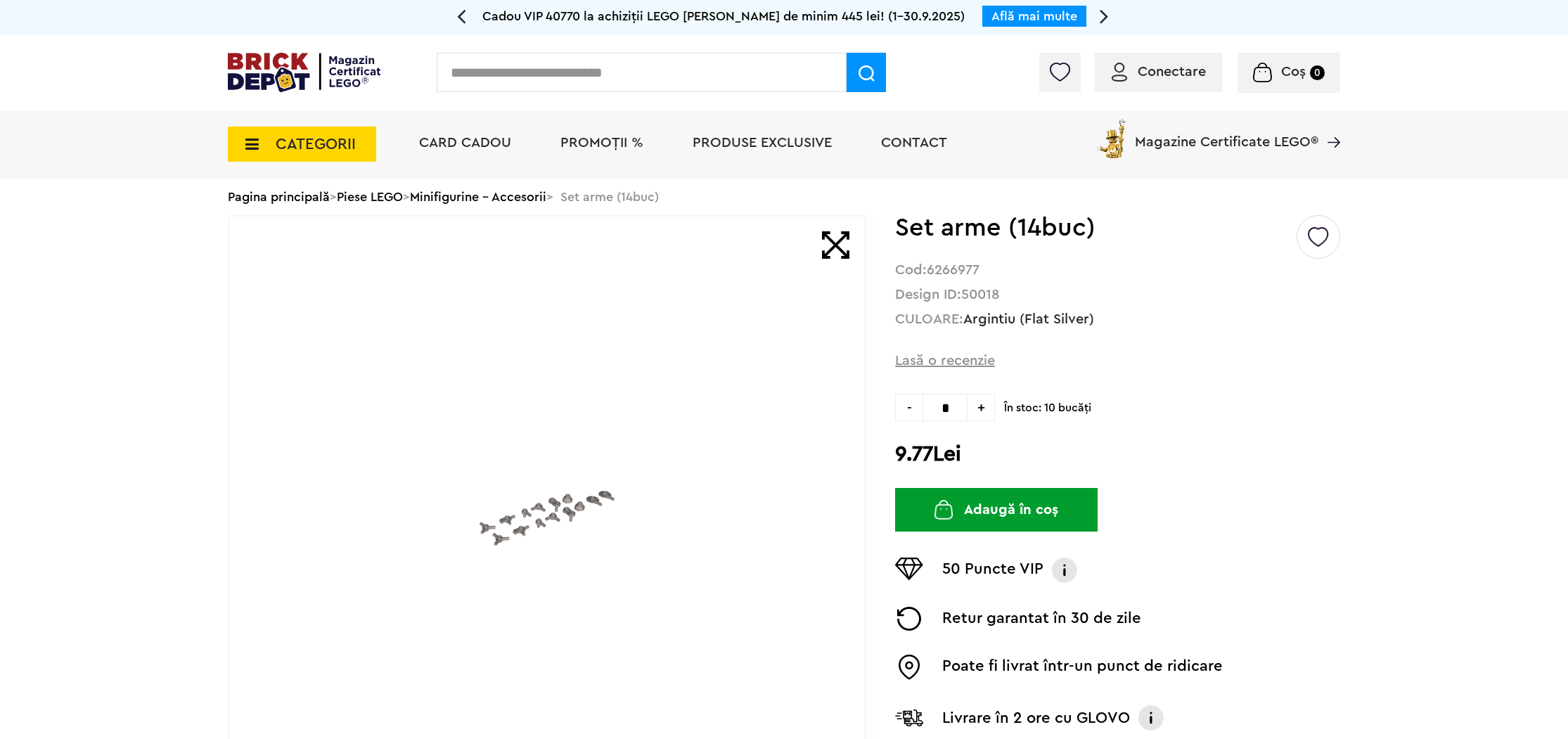
click at [506, 516] on img at bounding box center [547, 518] width 135 height 135
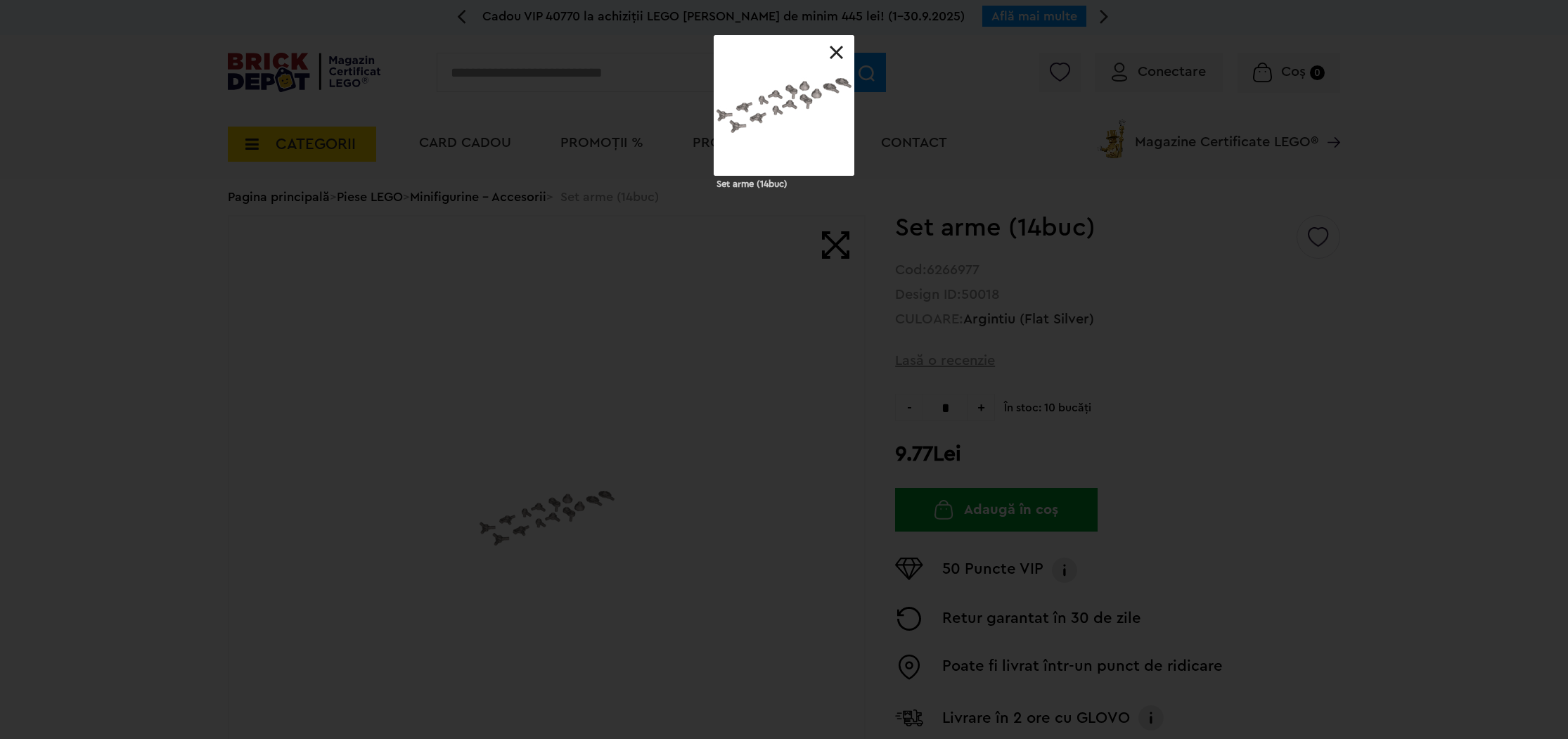
click at [841, 47] on link at bounding box center [837, 52] width 14 height 14
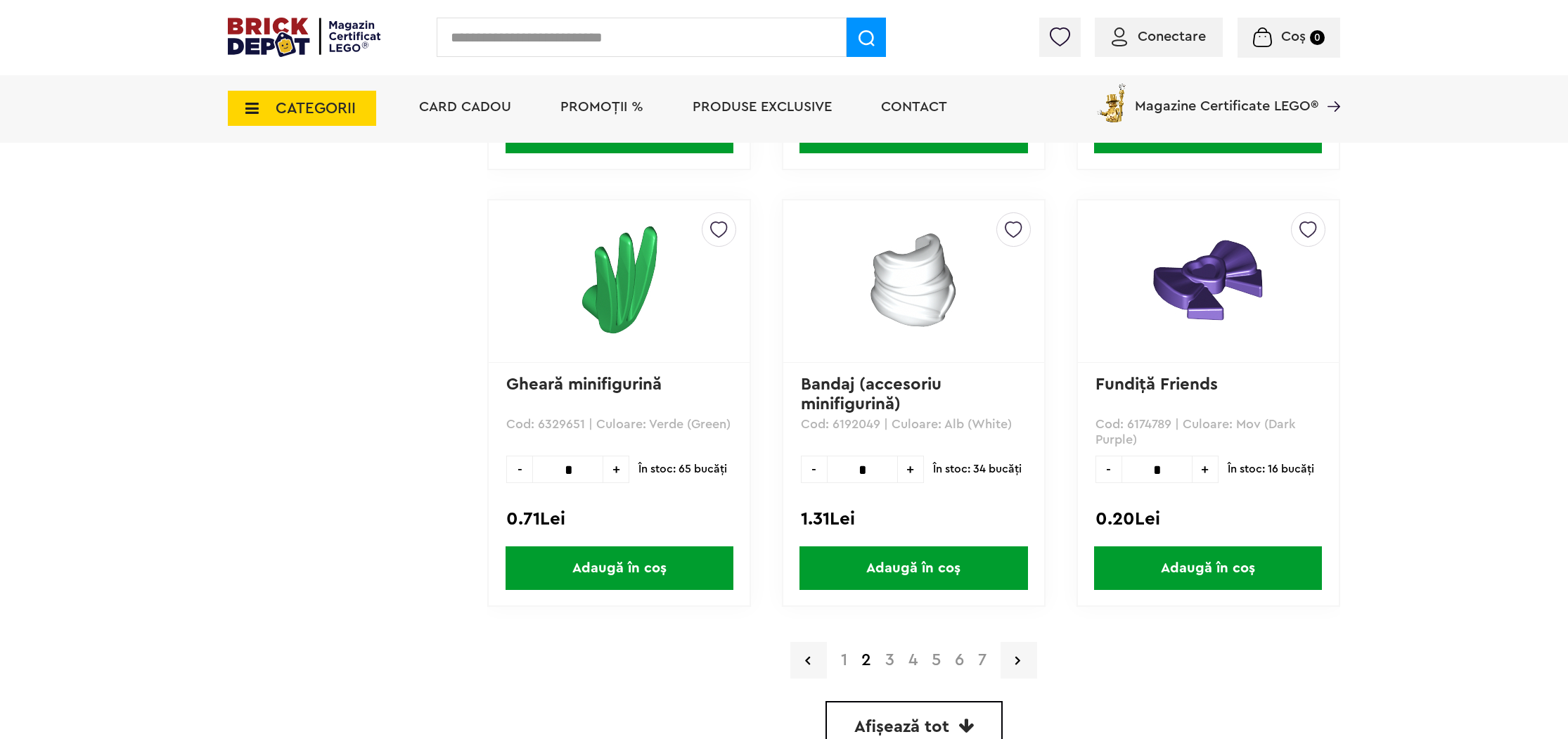
scroll to position [4023, 0]
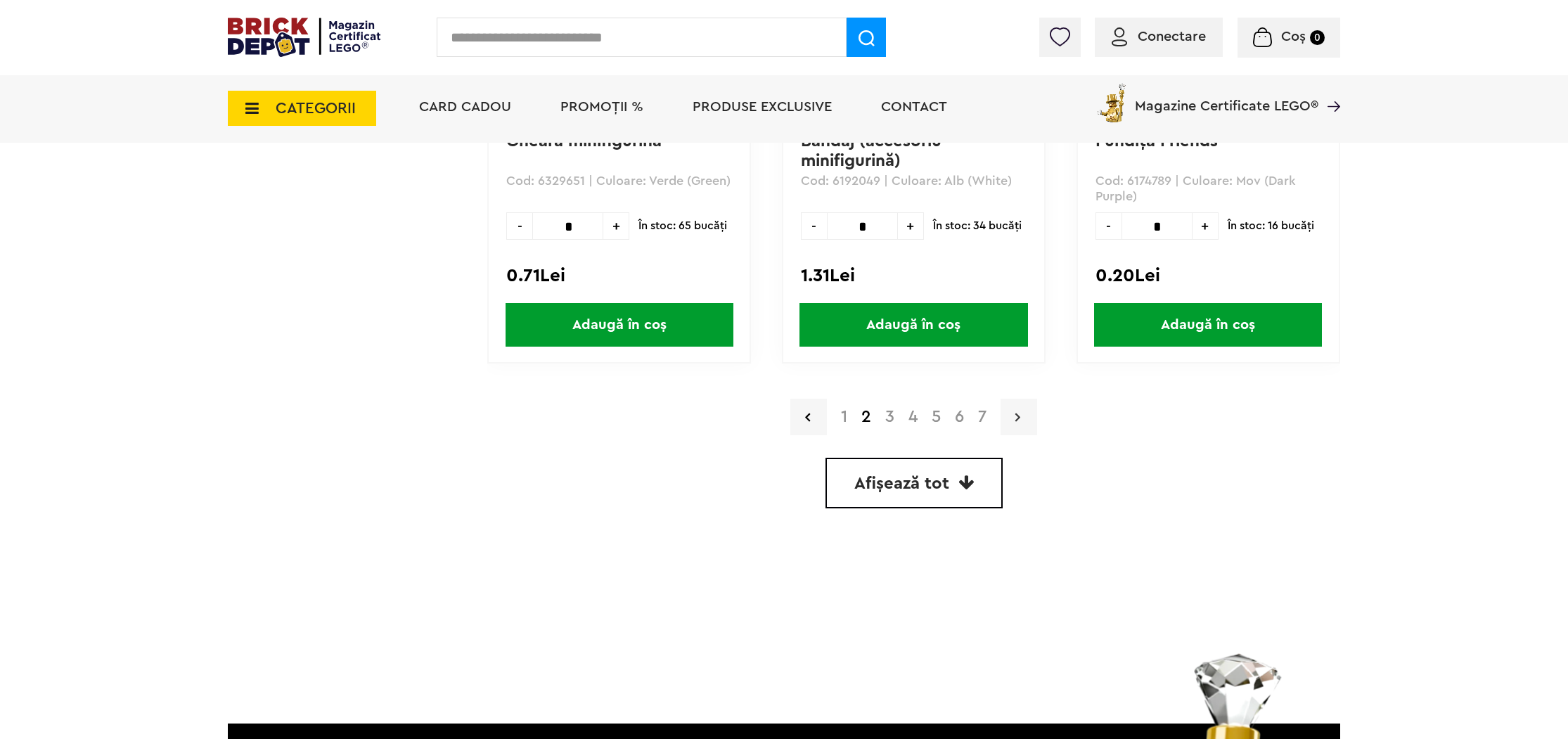
click at [1025, 429] on link at bounding box center [1019, 417] width 37 height 37
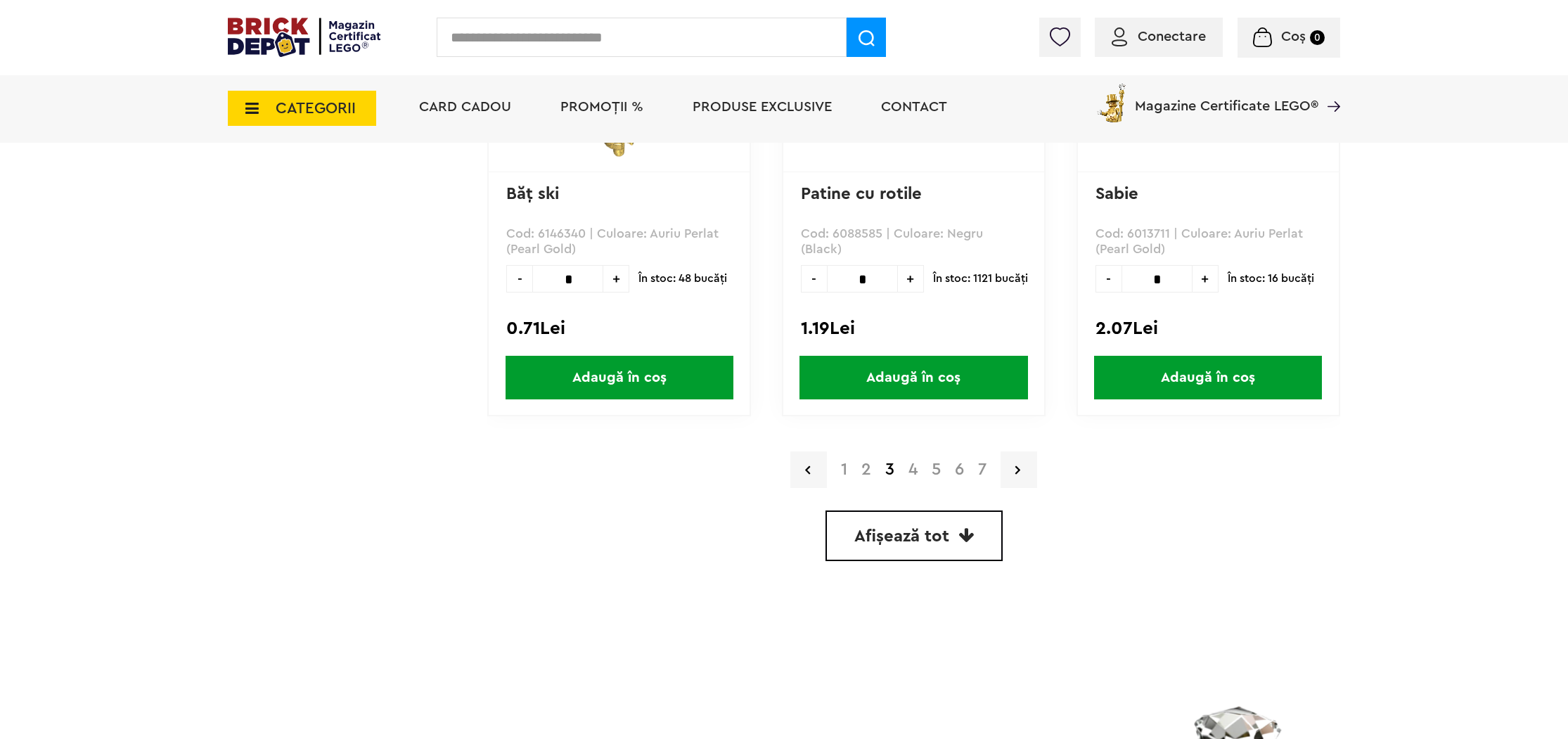
scroll to position [4043, 0]
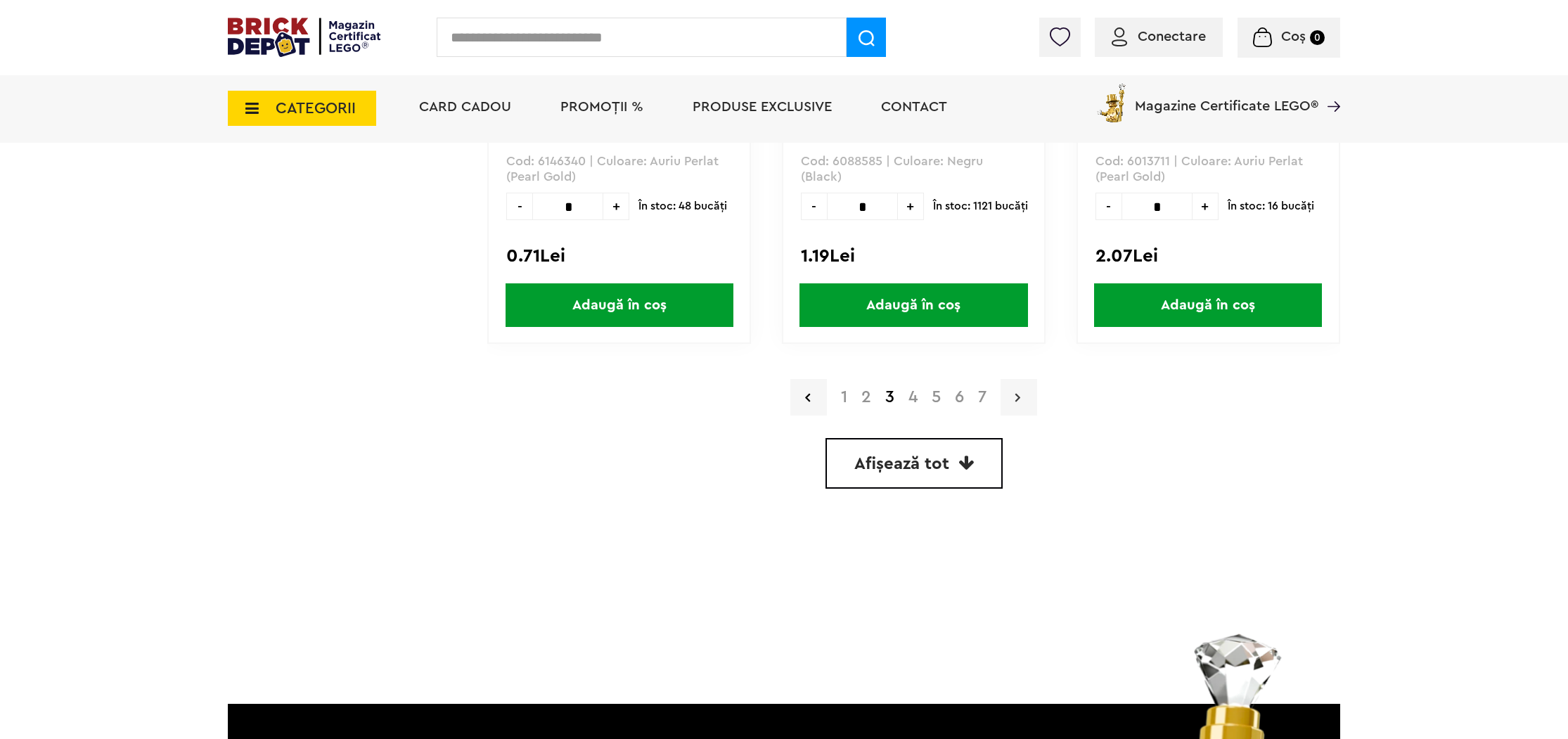
click at [1027, 398] on link at bounding box center [1019, 397] width 37 height 37
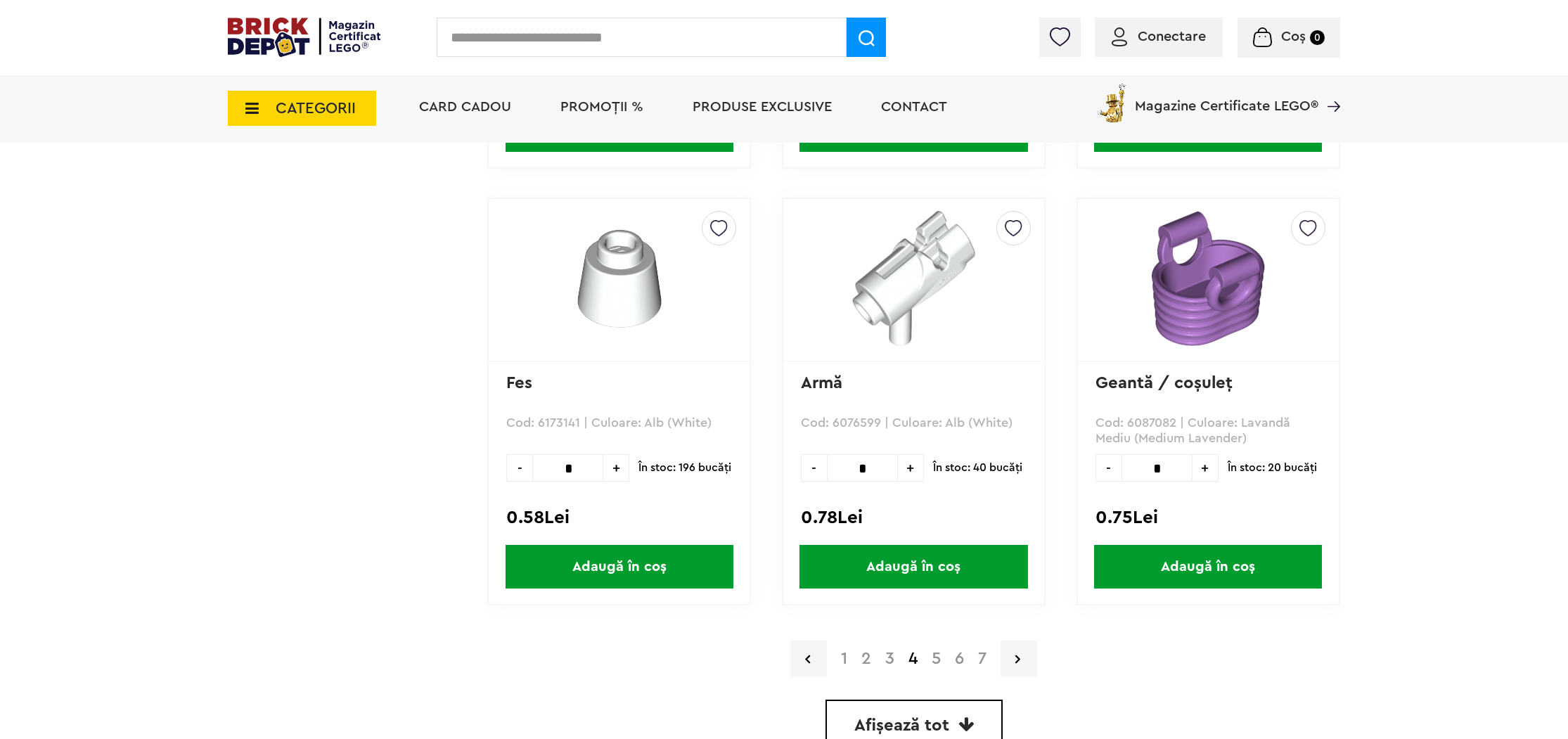
scroll to position [3853, 0]
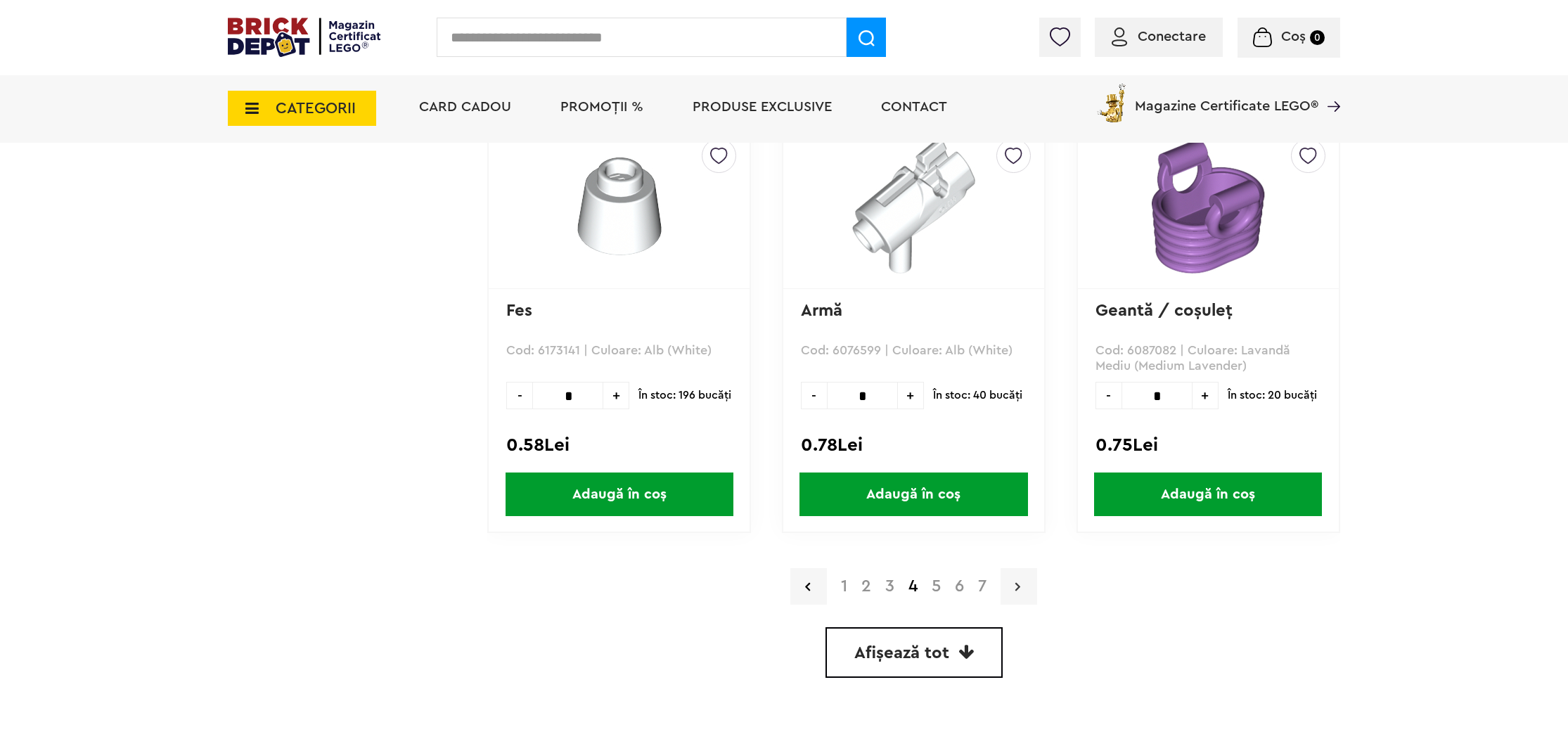
click at [1012, 590] on link at bounding box center [1019, 586] width 37 height 37
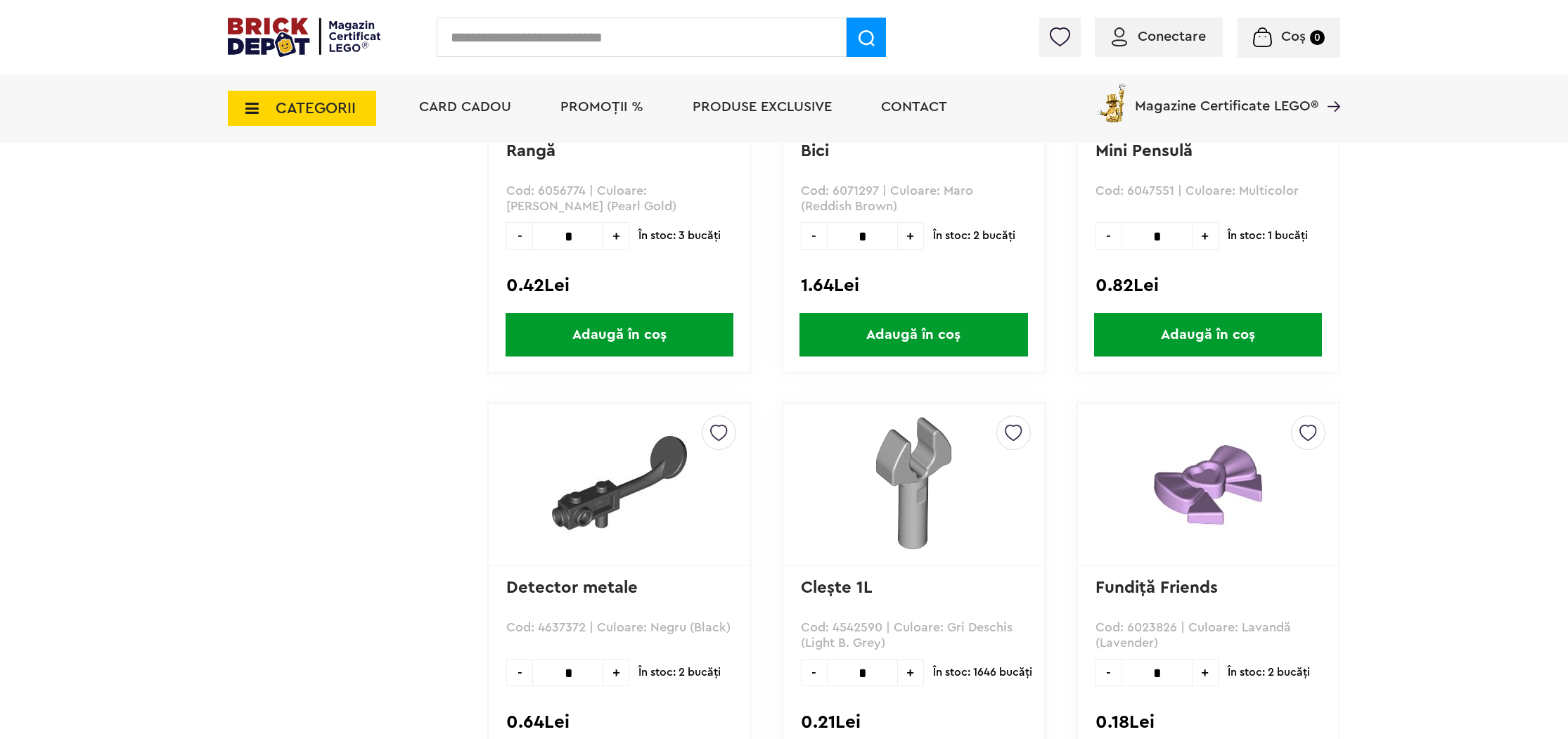
scroll to position [3989, 0]
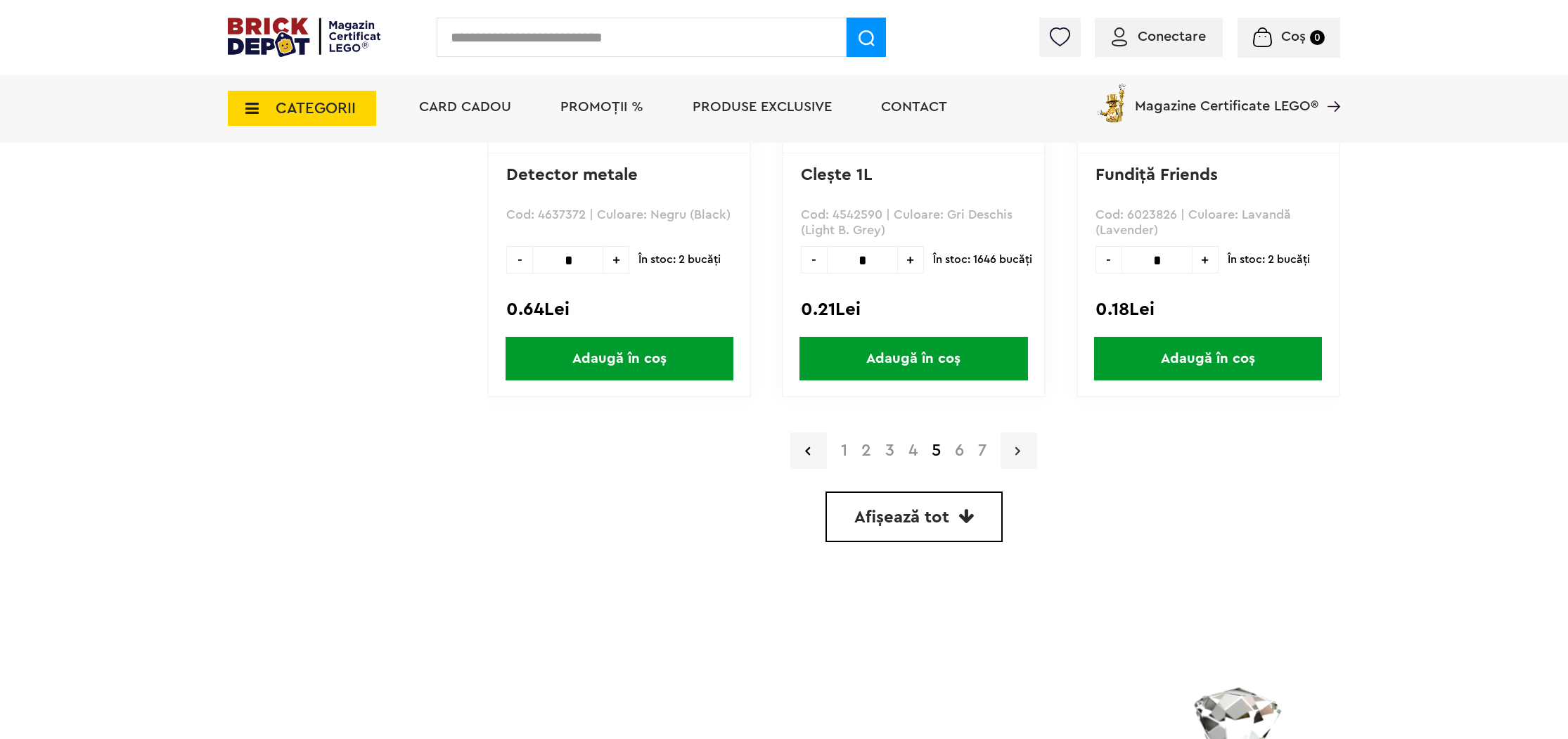
click at [1011, 456] on link at bounding box center [1019, 451] width 37 height 37
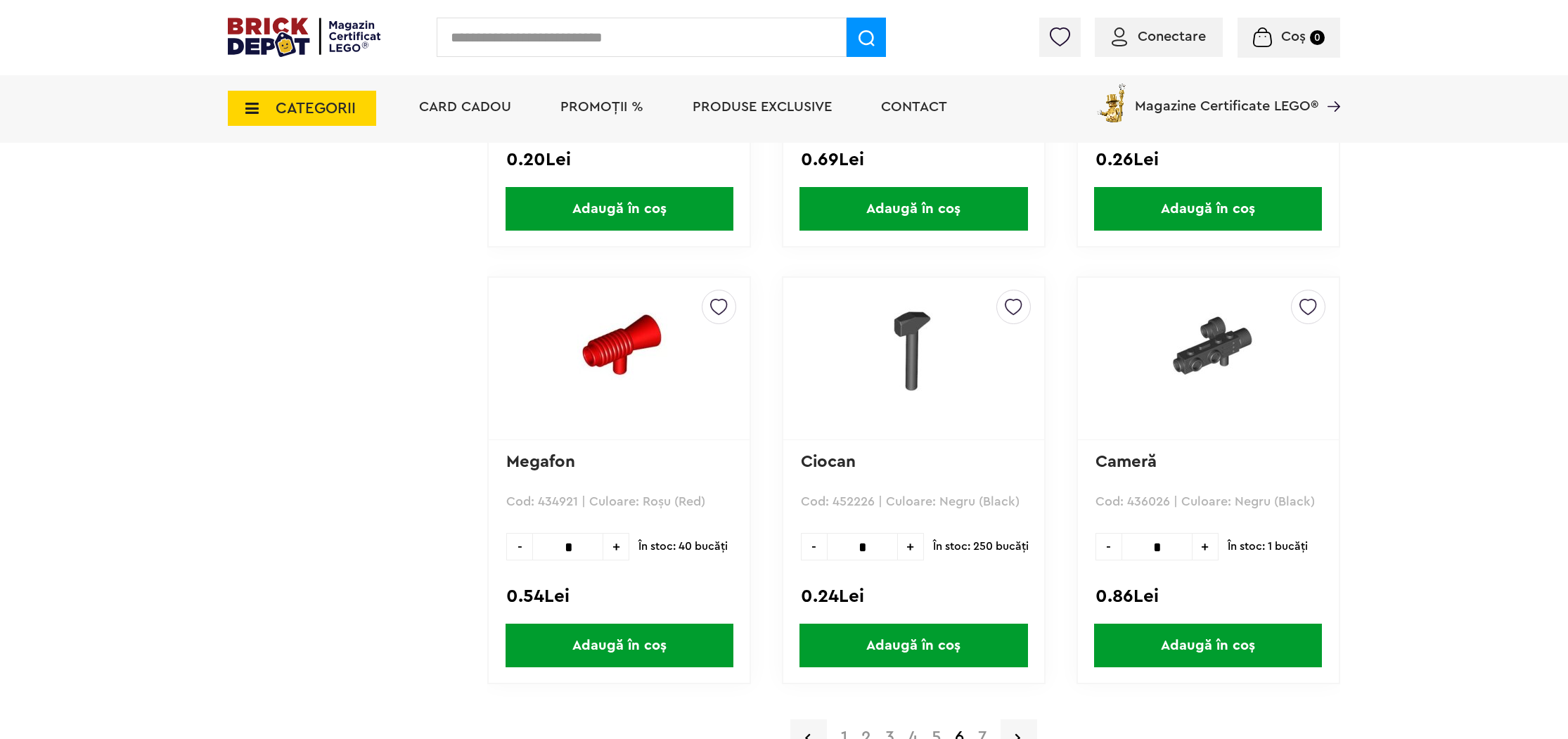
scroll to position [4009, 0]
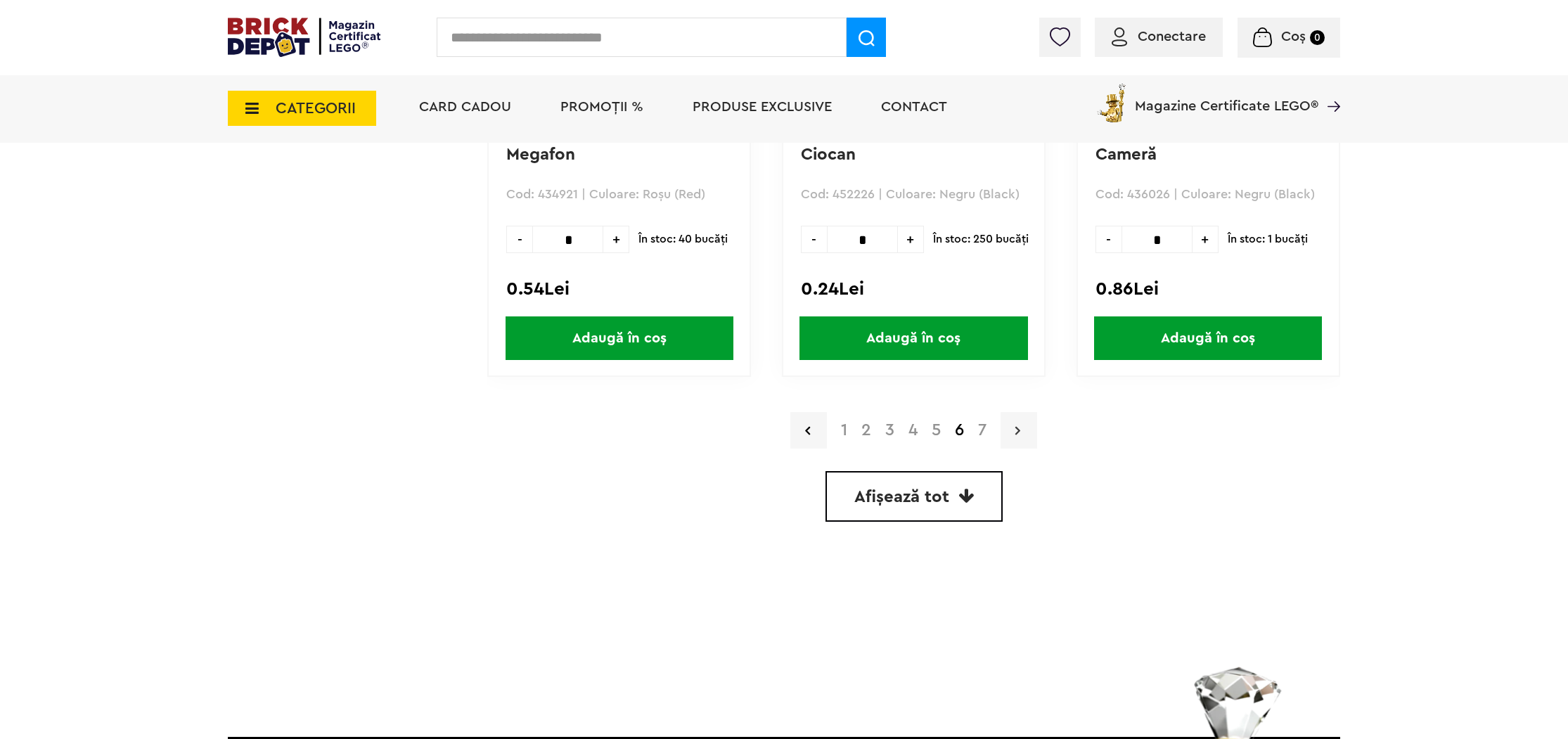
click at [1012, 431] on link at bounding box center [1019, 431] width 37 height 37
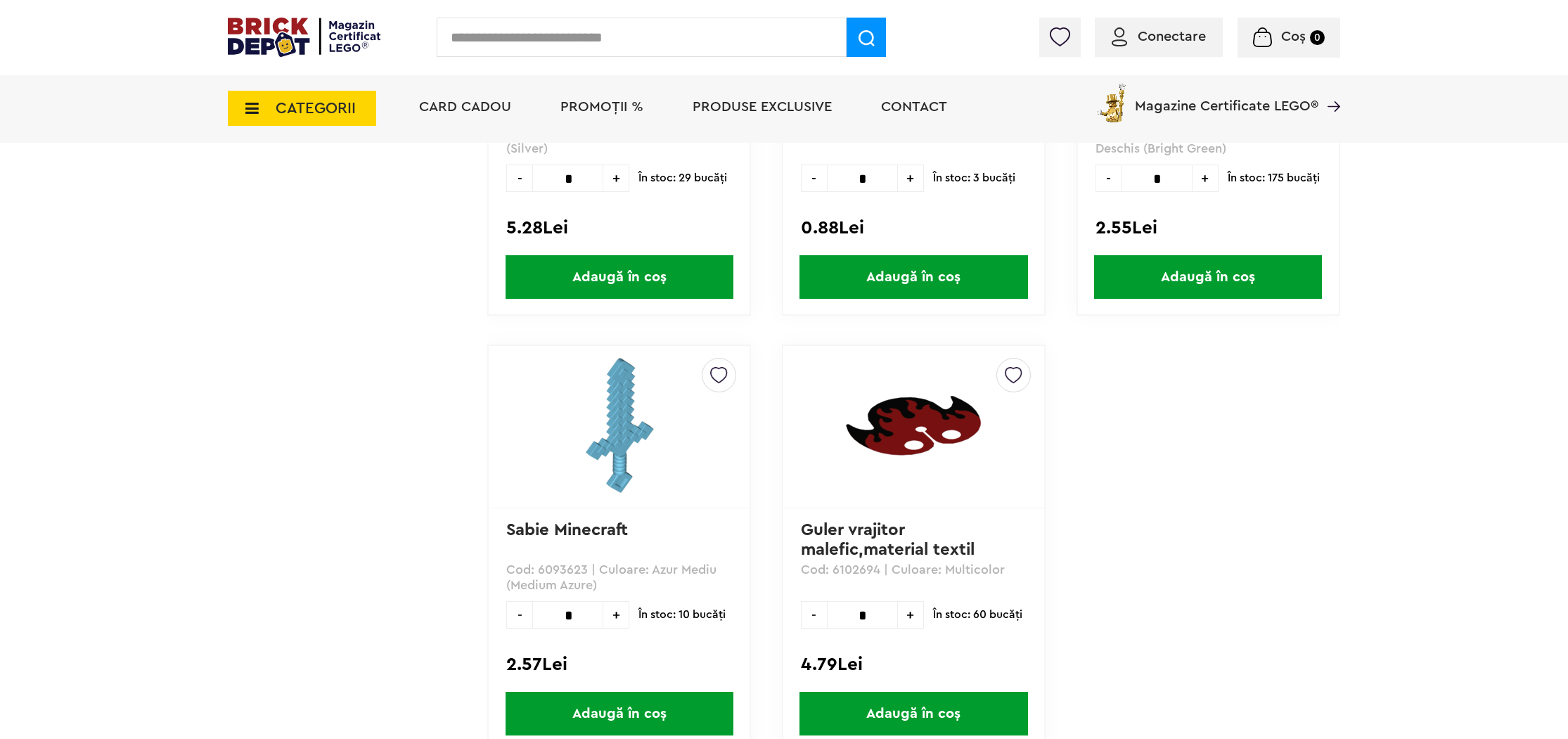
scroll to position [3860, 0]
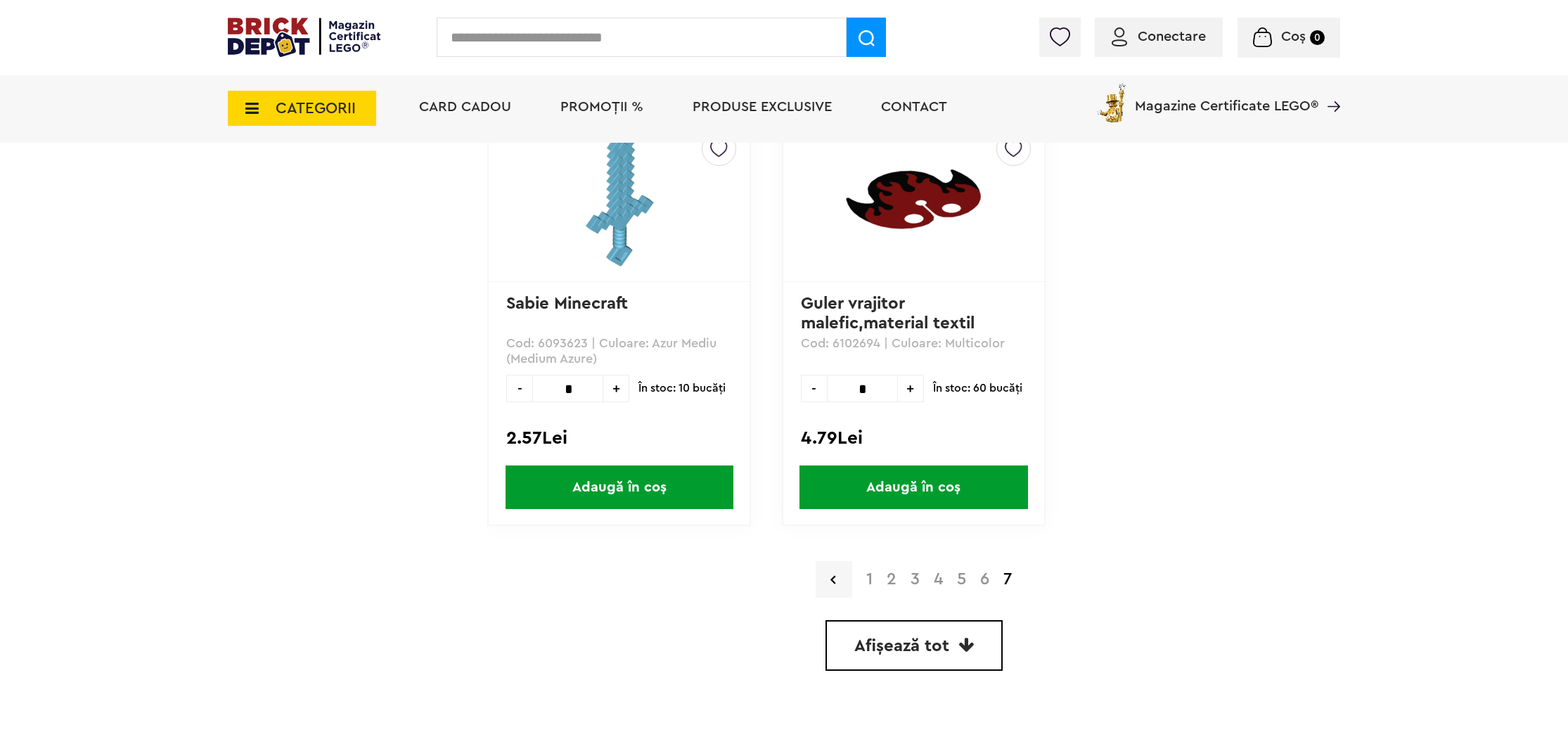
click at [909, 638] on span "Afișează tot" at bounding box center [901, 646] width 95 height 17
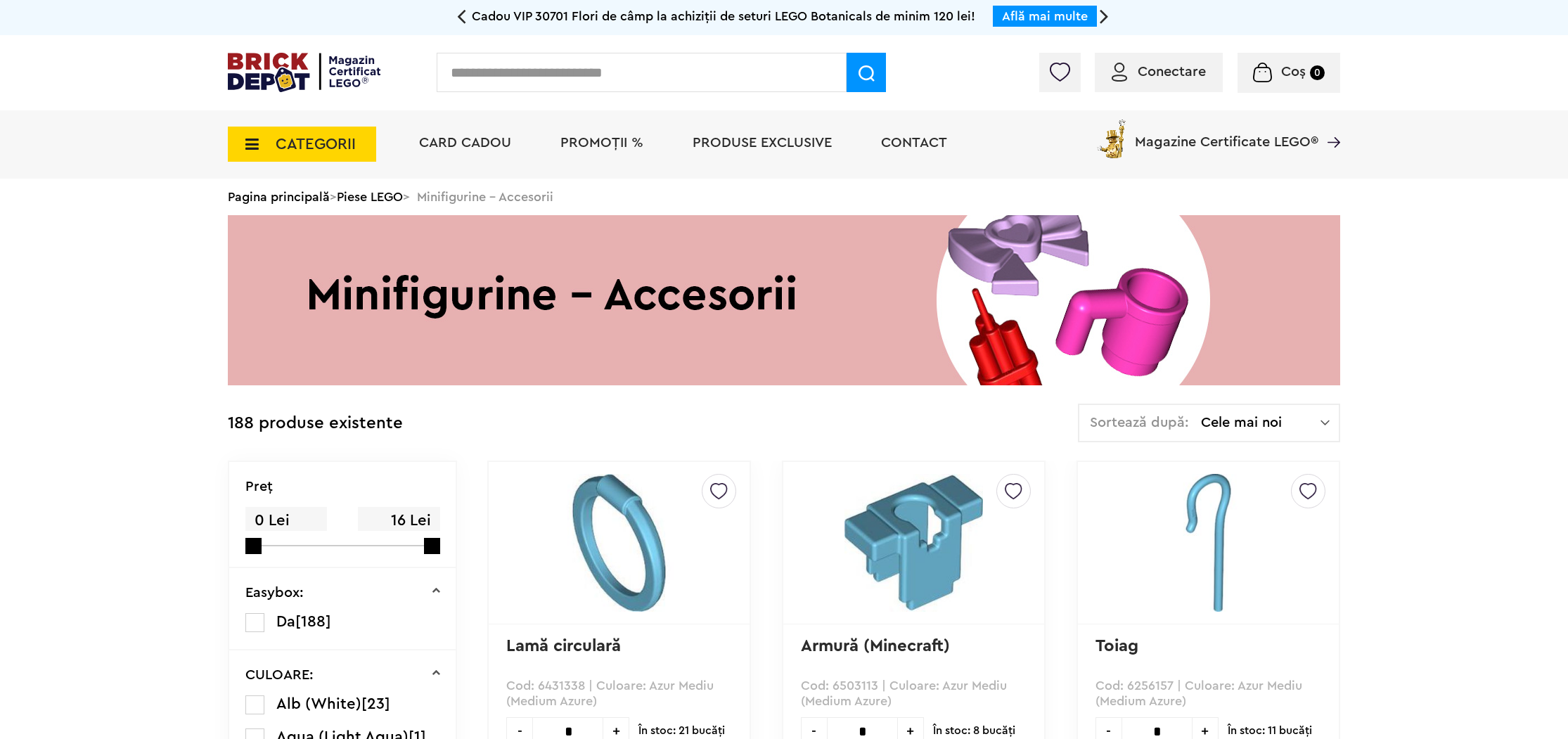
click at [928, 512] on img at bounding box center [913, 542] width 176 height 138
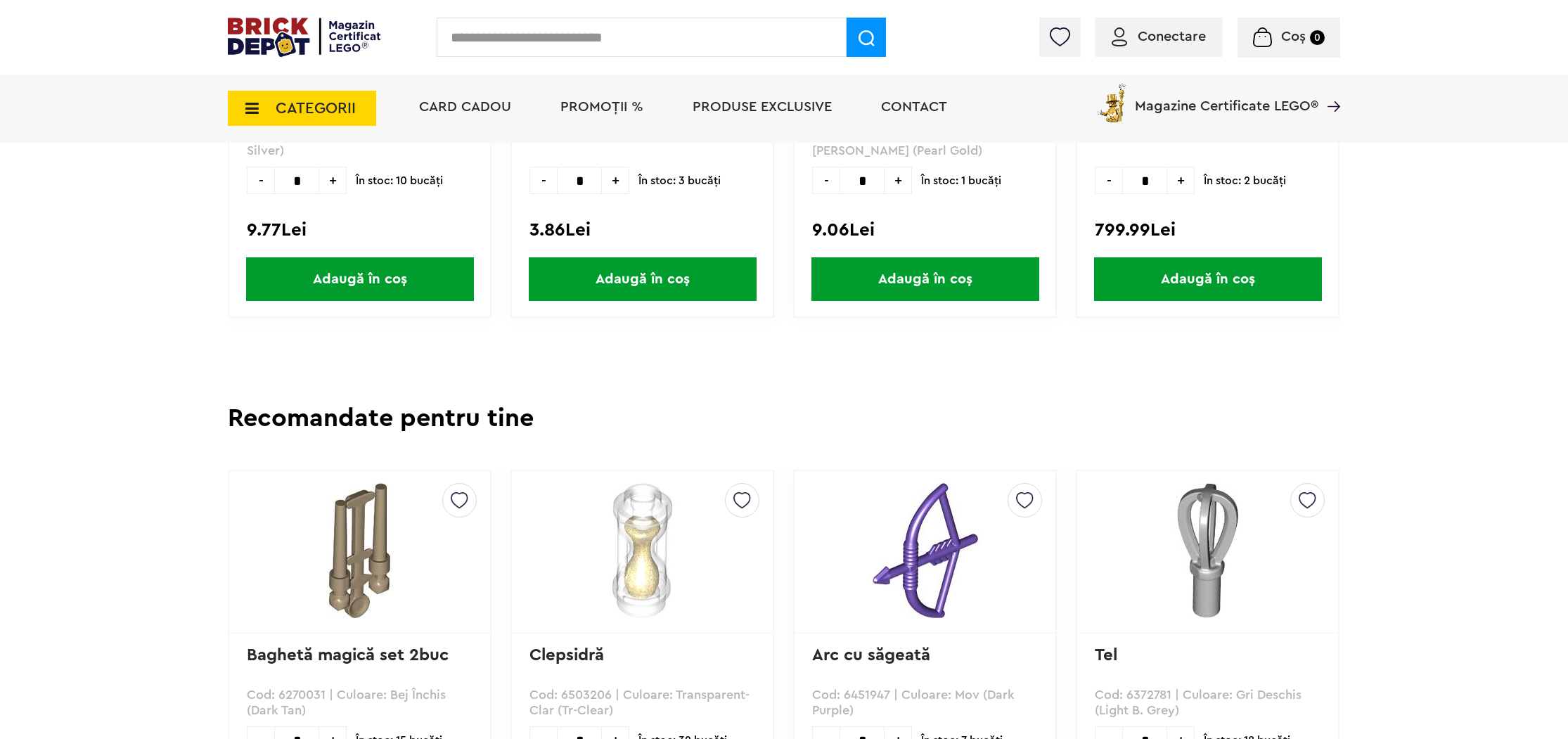
scroll to position [35, 0]
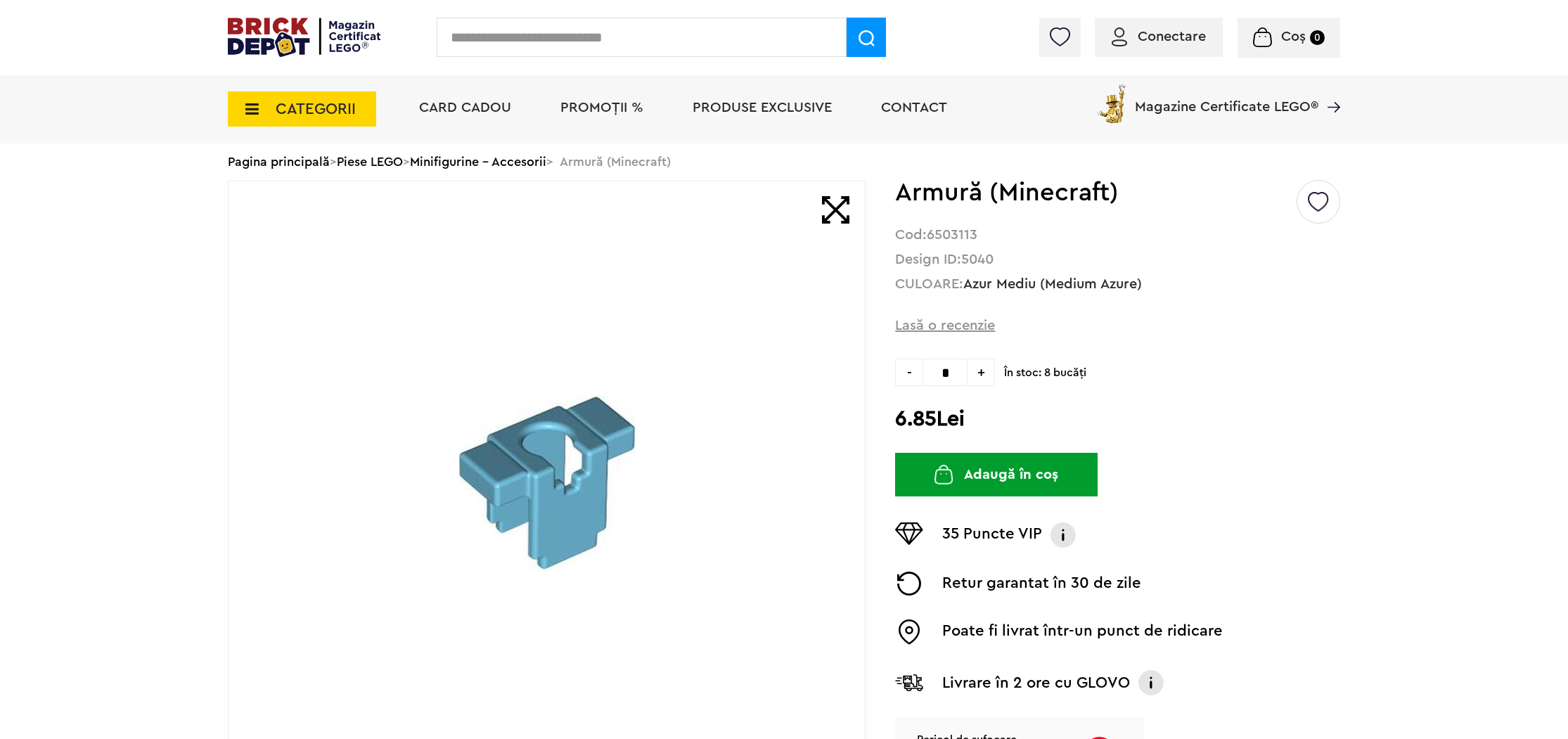
click at [252, 110] on icon at bounding box center [247, 109] width 22 height 16
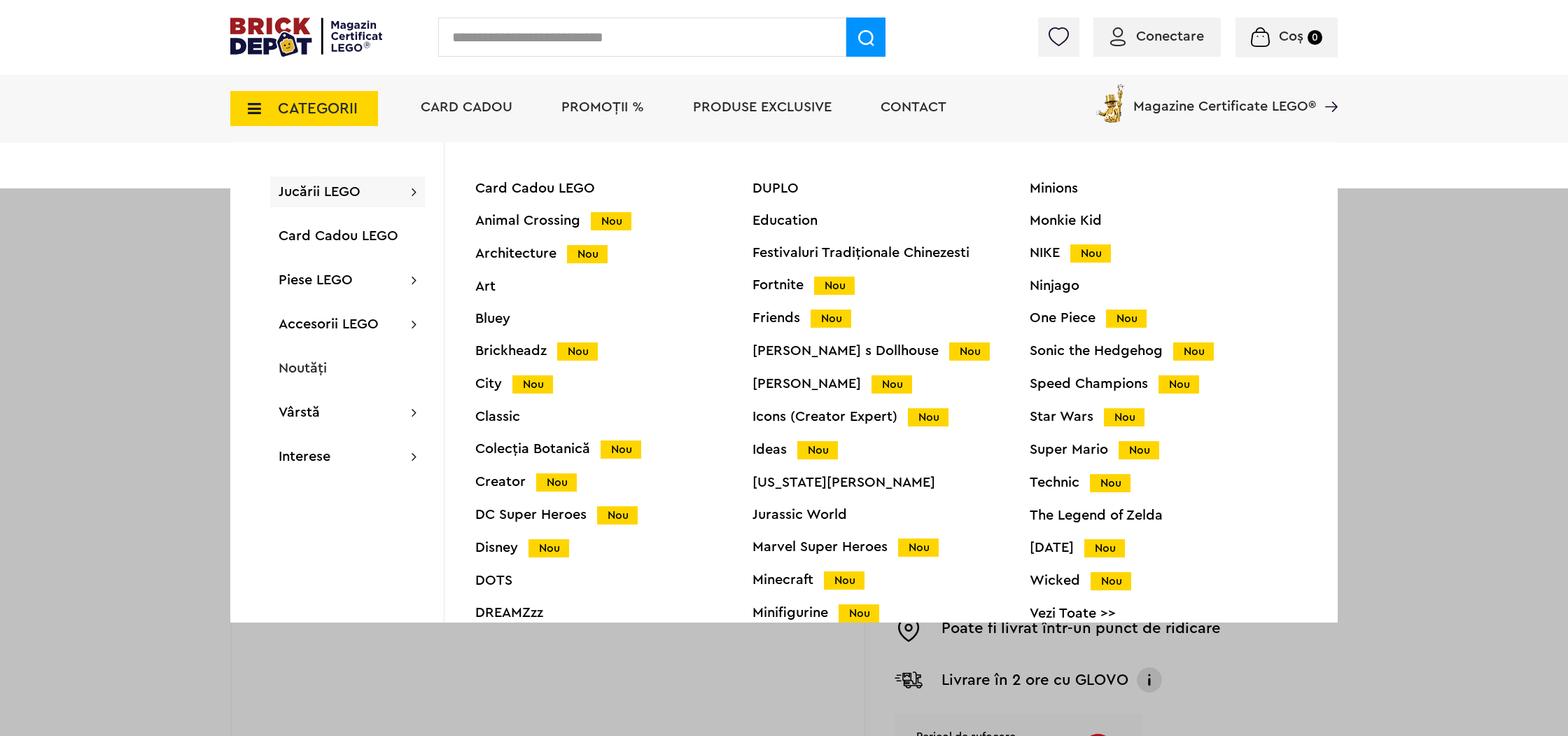
click at [851, 259] on div "Festivaluri Tradiţionale Chinezesti" at bounding box center [891, 252] width 277 height 14
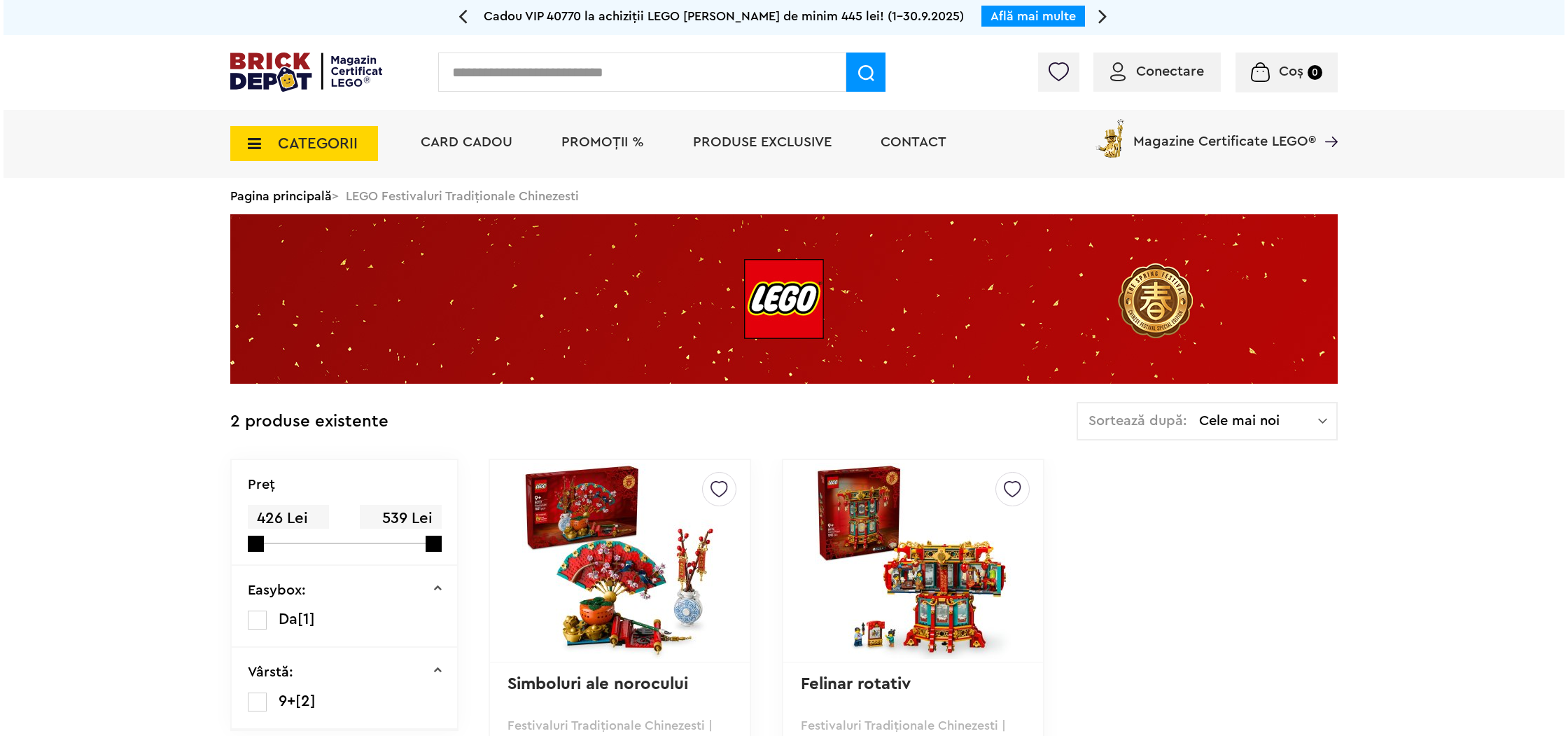
scroll to position [64, 0]
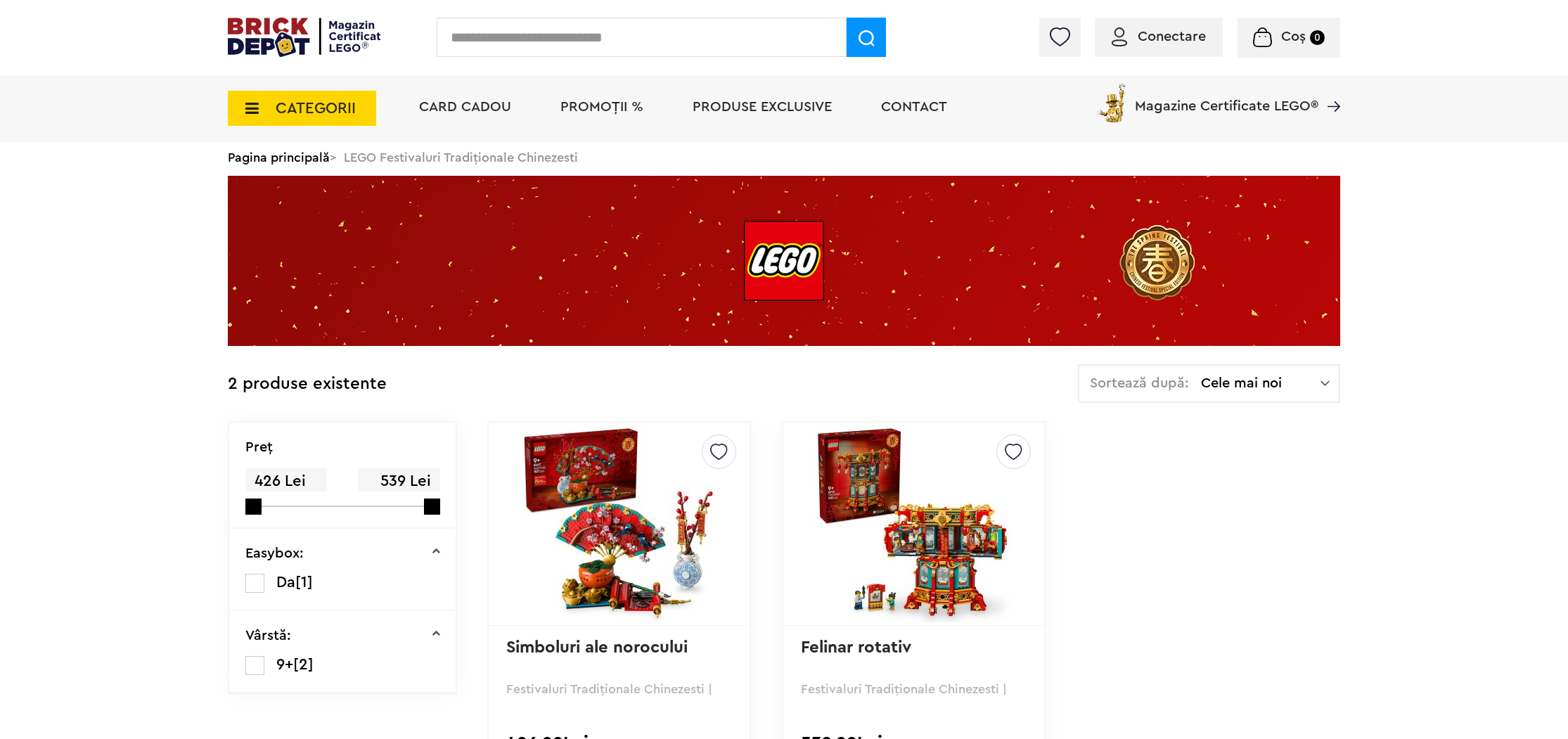
click at [242, 103] on icon at bounding box center [247, 108] width 22 height 16
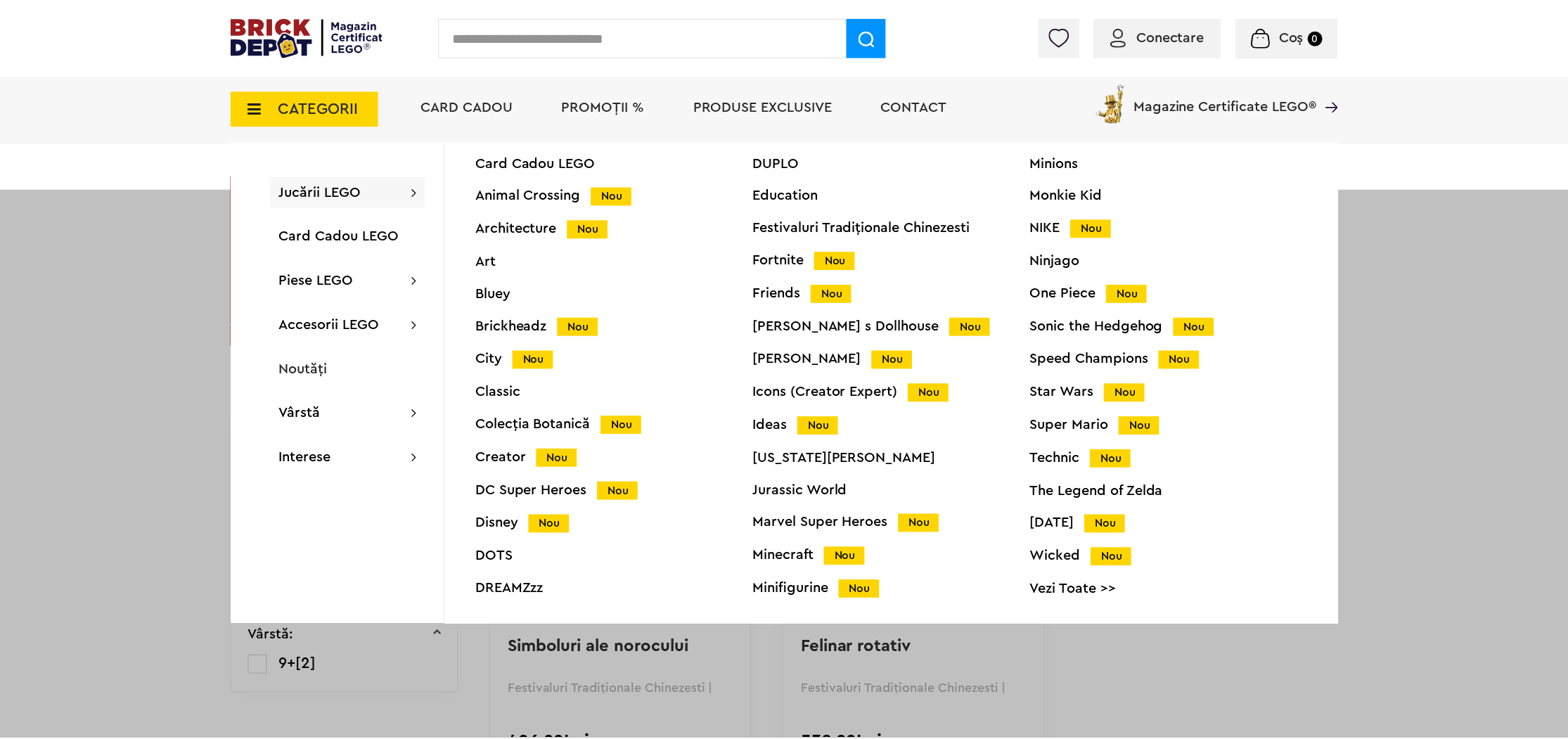
scroll to position [52, 0]
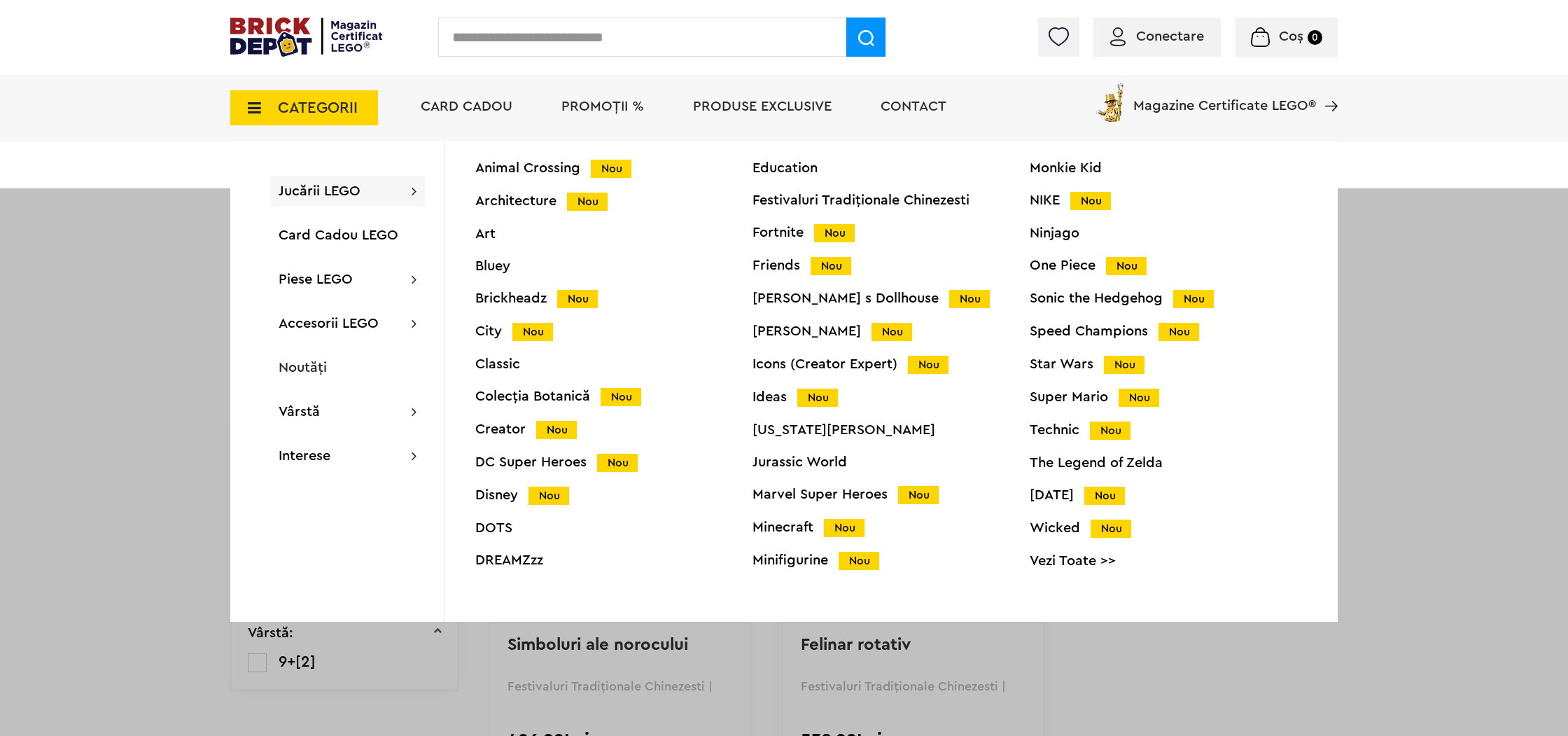
click at [793, 554] on div "Minifigurine Nou" at bounding box center [891, 560] width 277 height 15
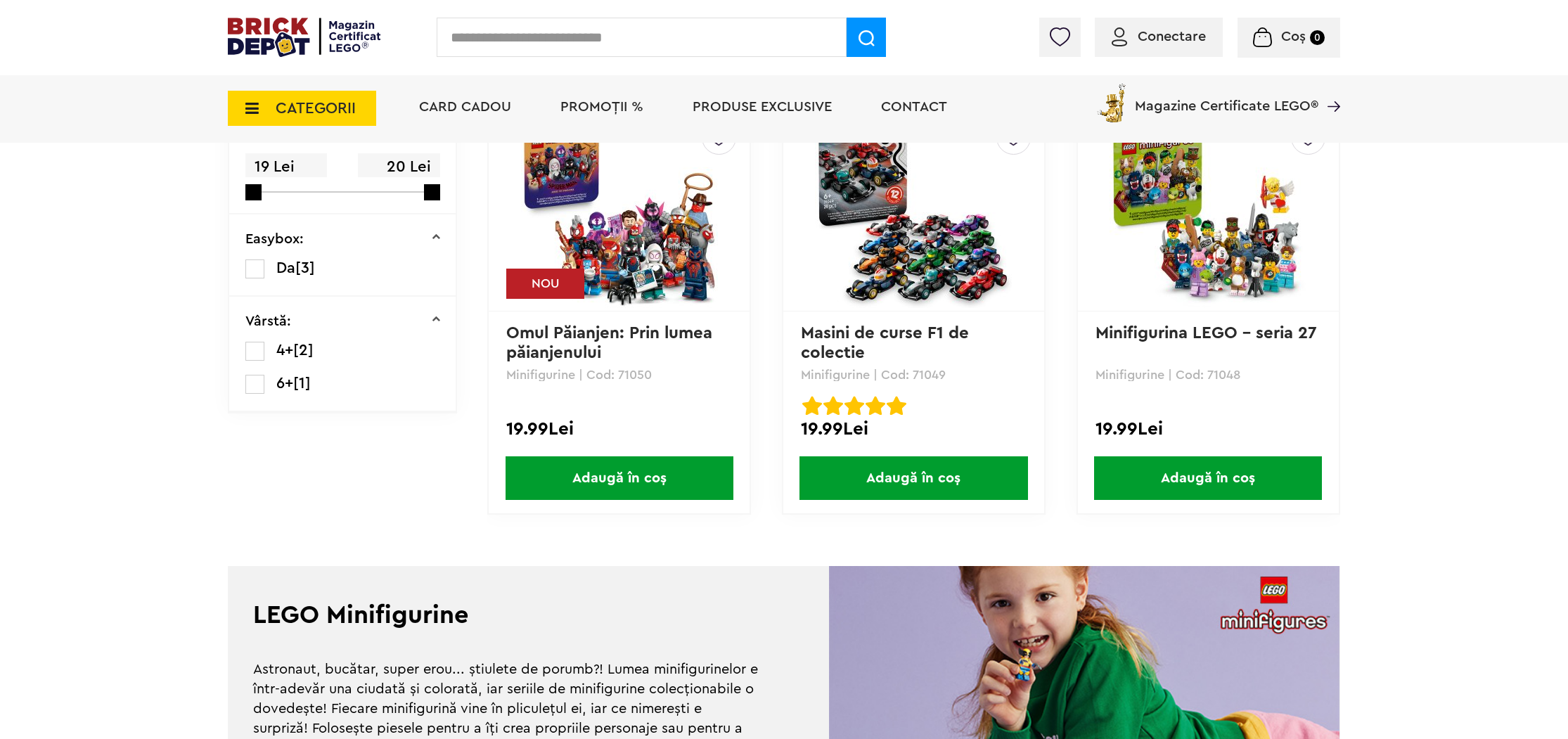
scroll to position [280, 0]
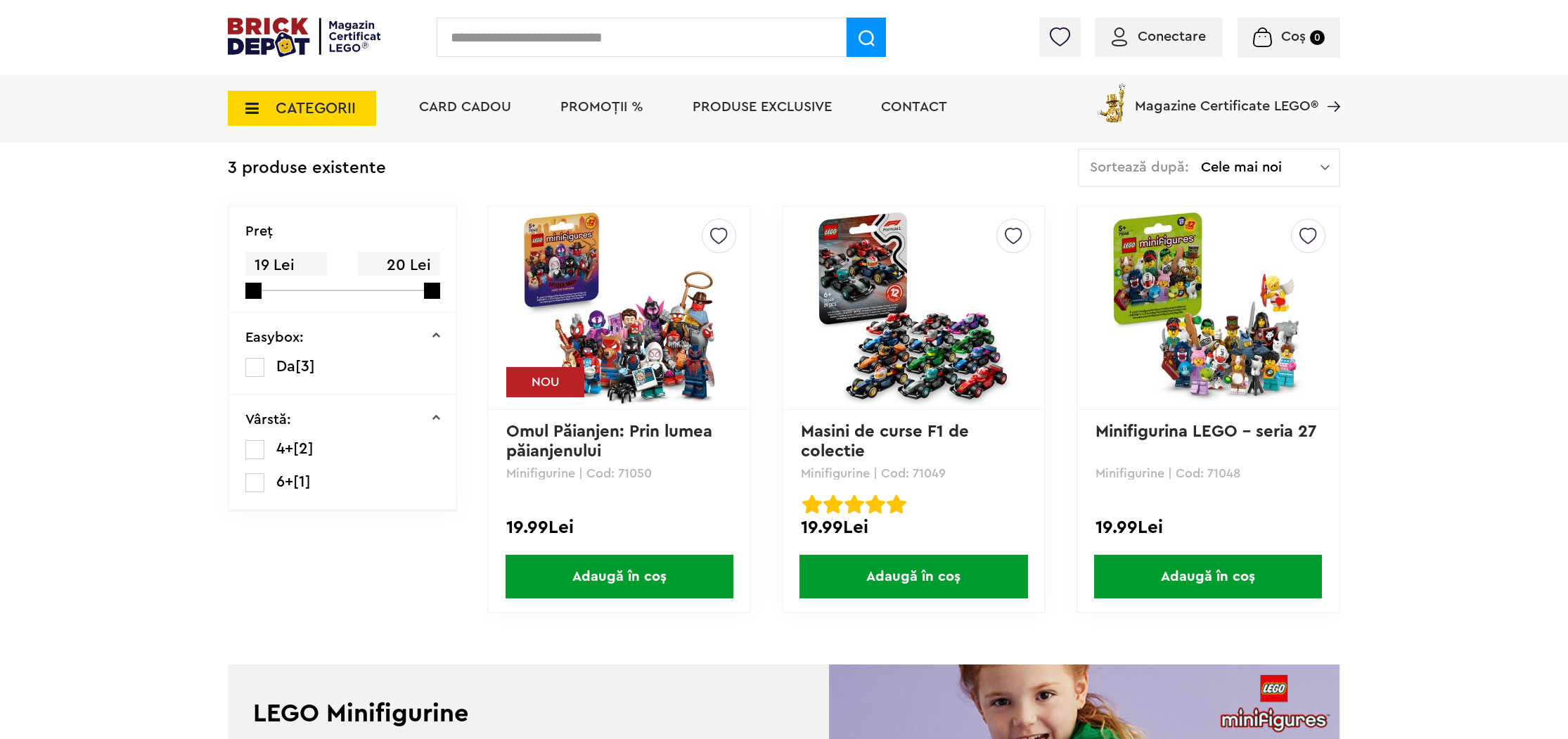
click at [664, 354] on img at bounding box center [618, 307] width 197 height 197
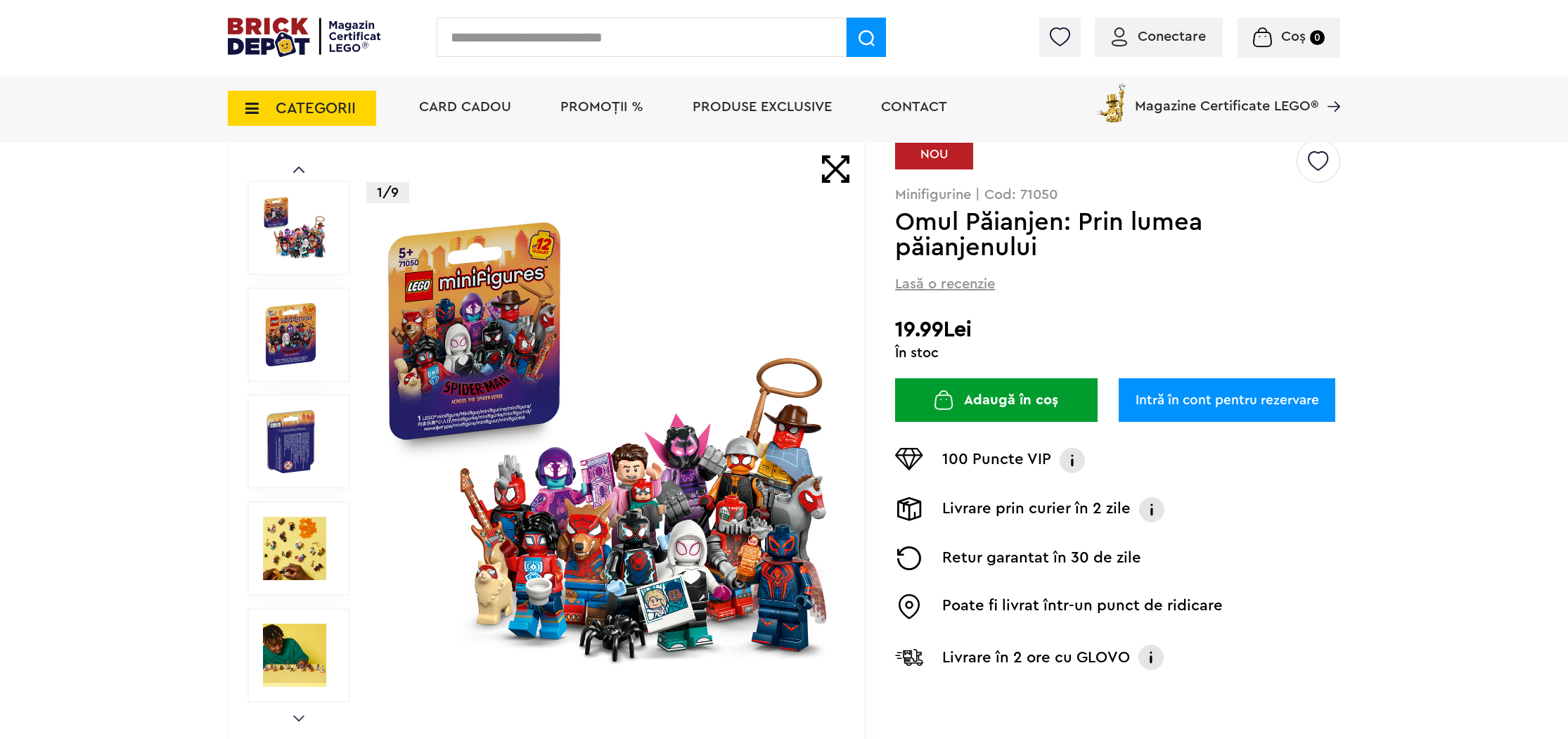
scroll to position [182, 0]
